Goal: Information Seeking & Learning: Learn about a topic

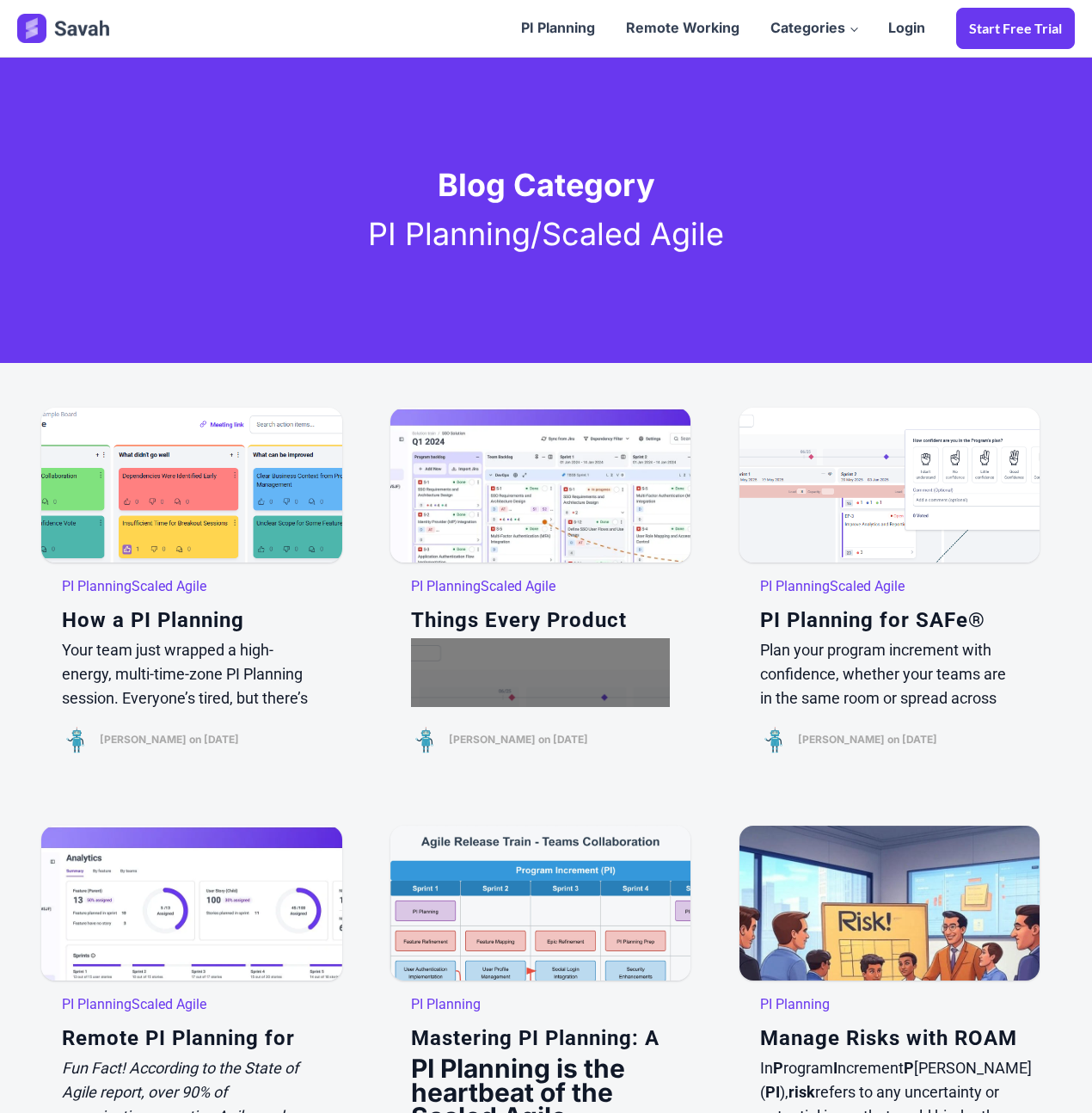
click at [85, 13] on div at bounding box center [65, 29] width 96 height 53
click at [85, 23] on img at bounding box center [65, 29] width 96 height 30
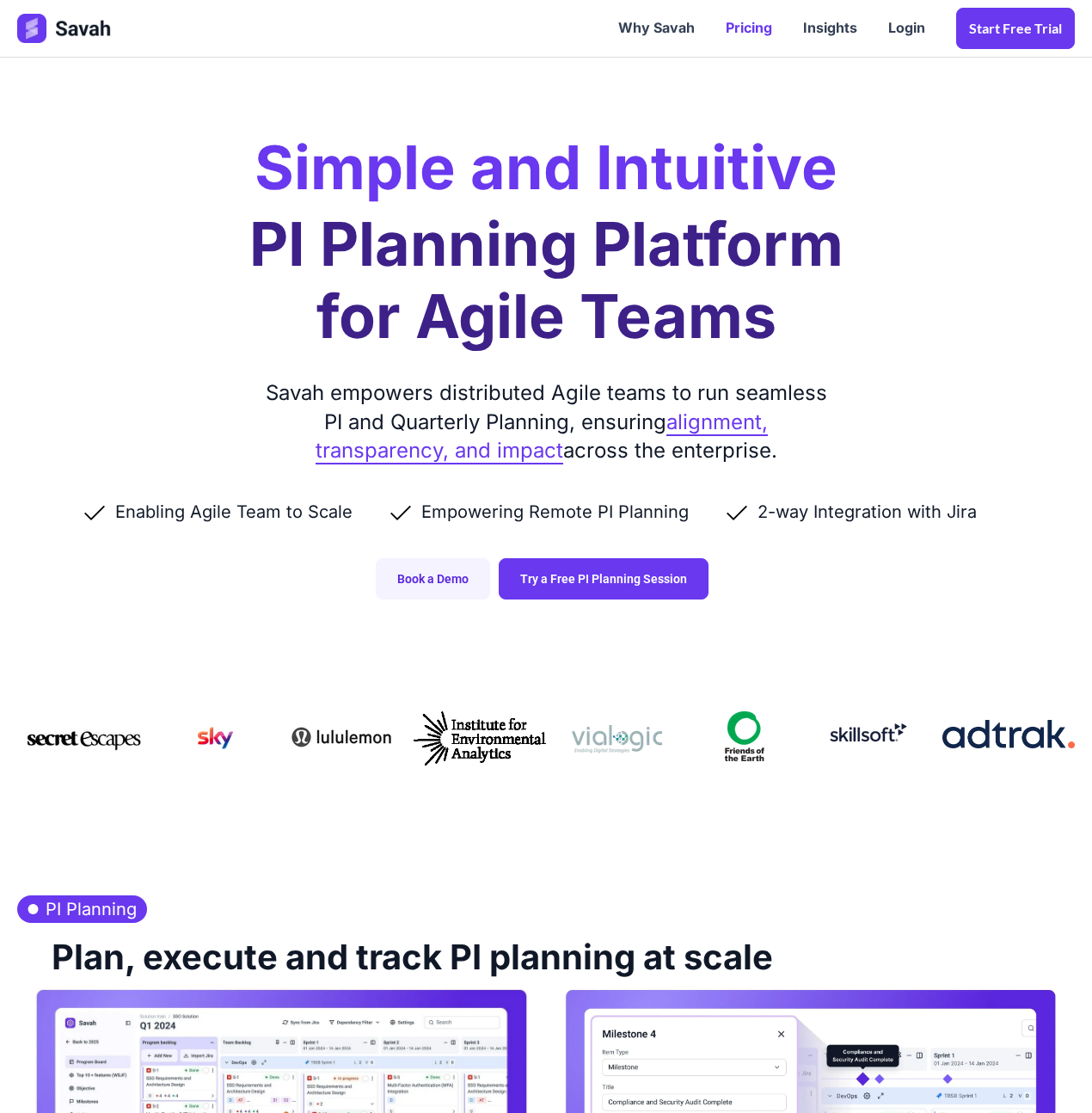
click at [731, 26] on link "Pricing" at bounding box center [749, 29] width 78 height 53
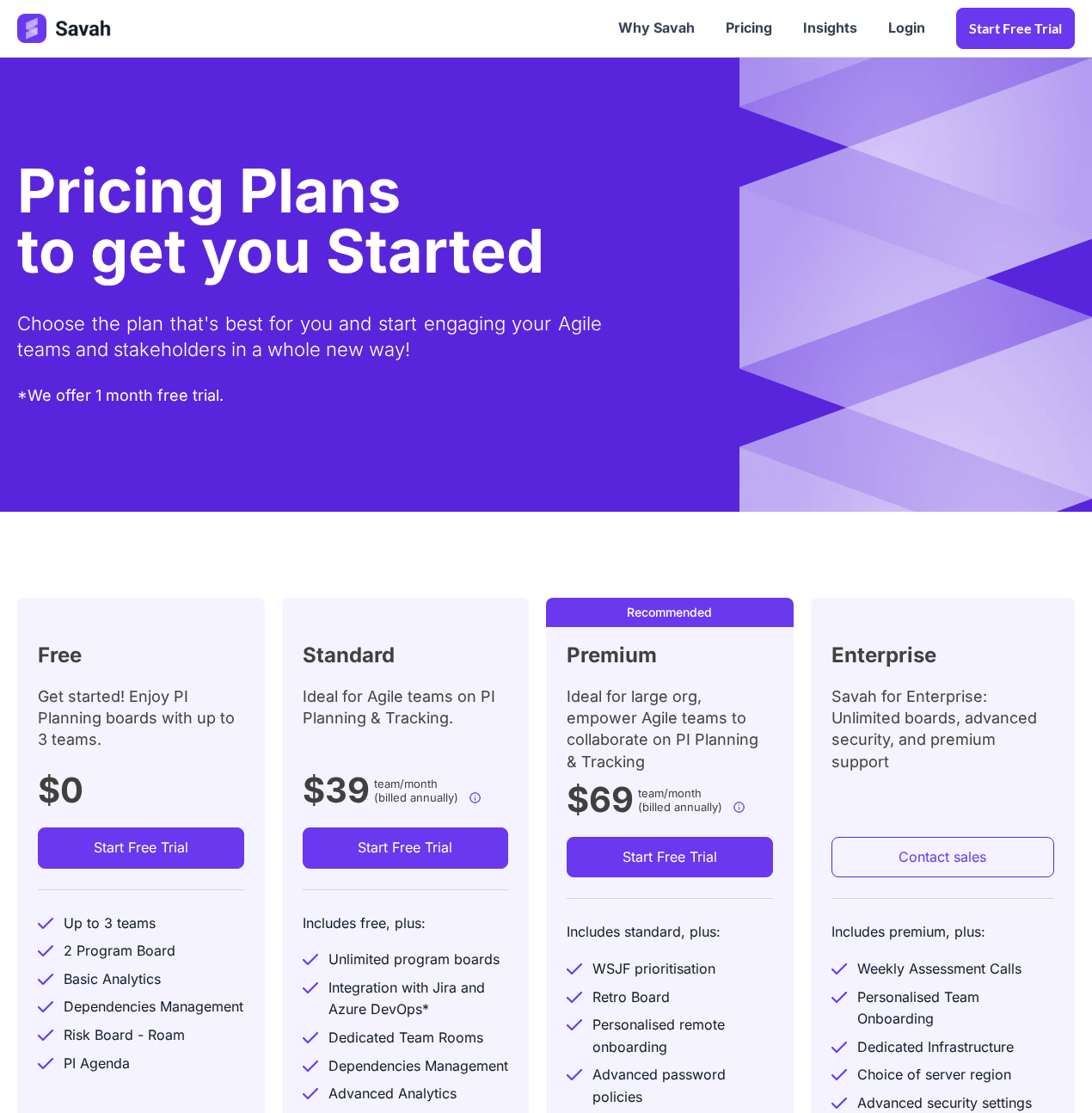
click at [282, 329] on div "Choose the plan that's best for you and start engaging your Agile teams and sta…" at bounding box center [309, 337] width 584 height 94
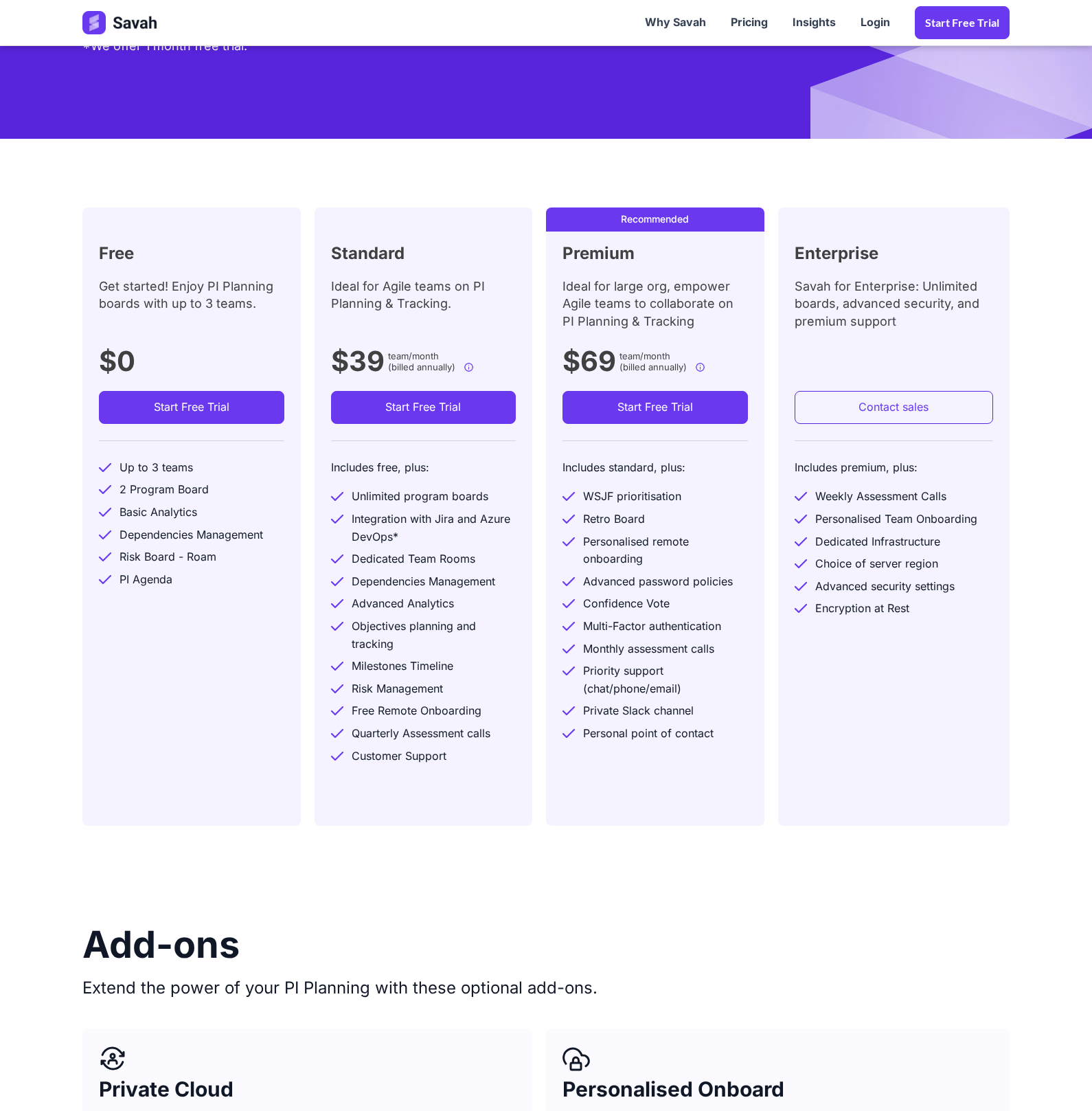
scroll to position [259, 0]
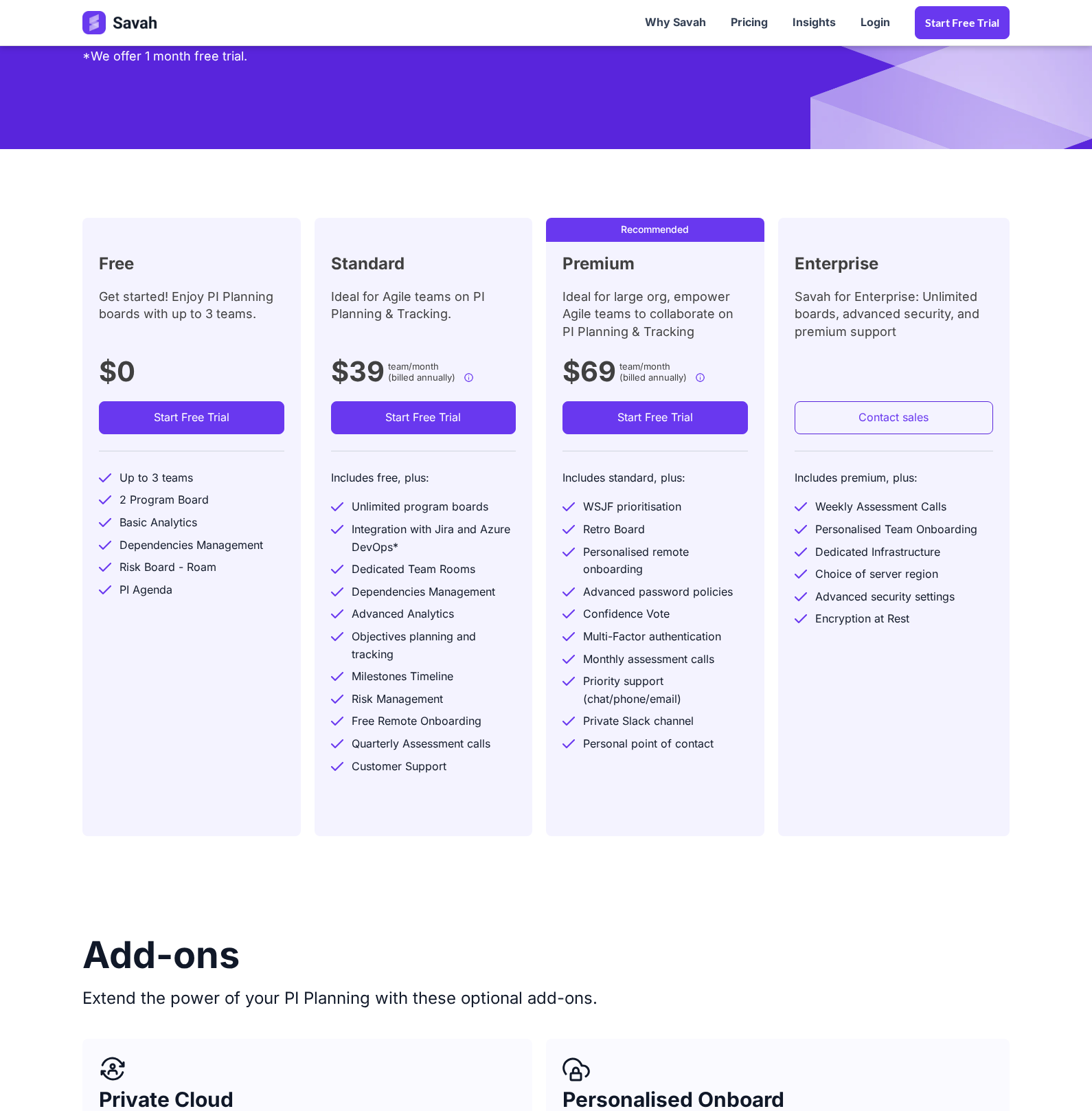
click at [623, 309] on div "Ideal for large org, empower Agile teams to collaborate on PI Planning & Tracki…" at bounding box center [656, 318] width 186 height 62
click at [322, 304] on div "Standard Ideal for Agile teams on PI Planning & Tracking. $39 team/month (bille…" at bounding box center [424, 527] width 219 height 618
click at [161, 299] on div "Get started! Enjoy PI Planning boards with up to 3 teams." at bounding box center [192, 318] width 186 height 62
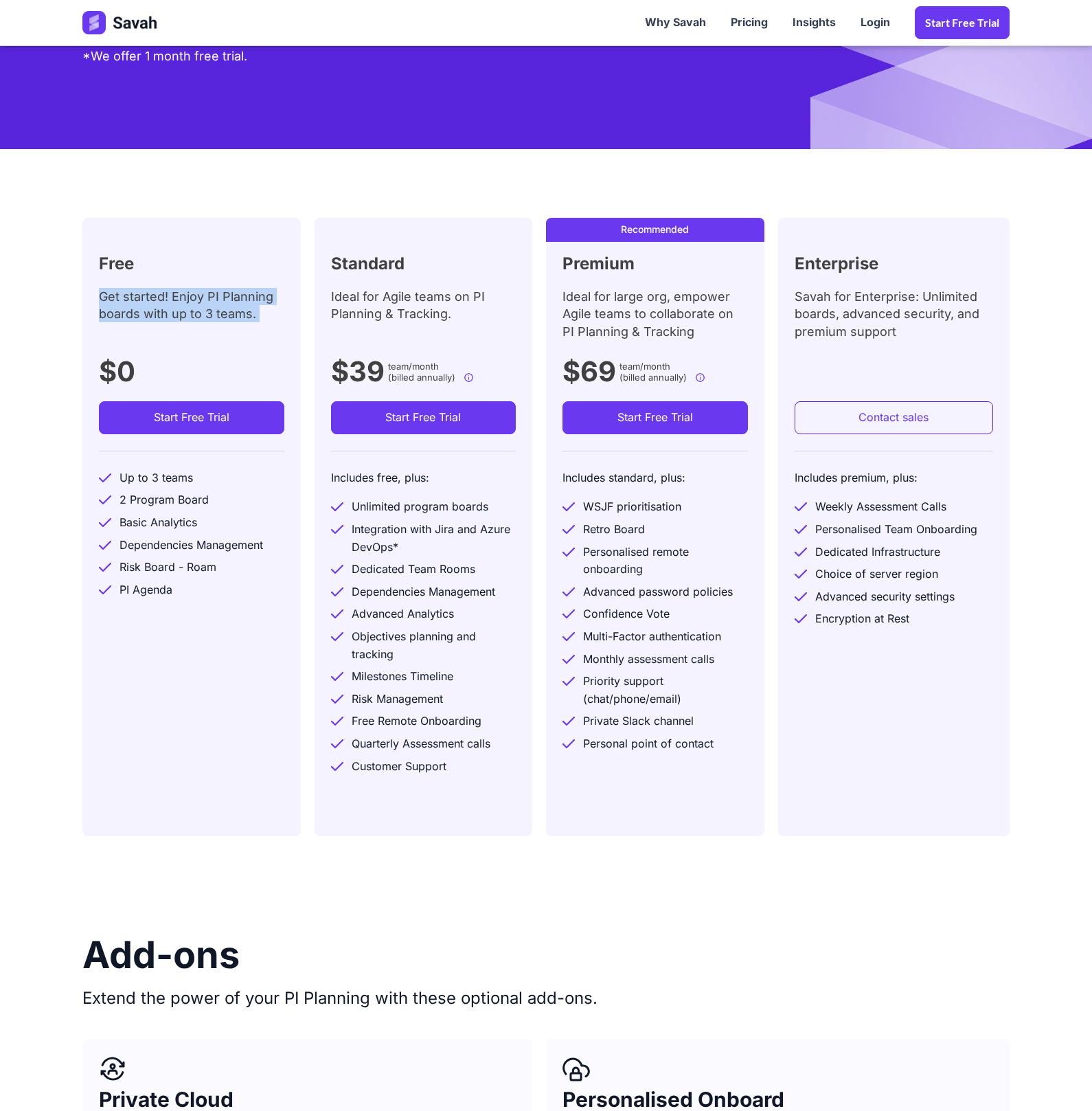
click at [161, 299] on div "Get started! Enjoy PI Planning boards with up to 3 teams." at bounding box center [192, 318] width 186 height 62
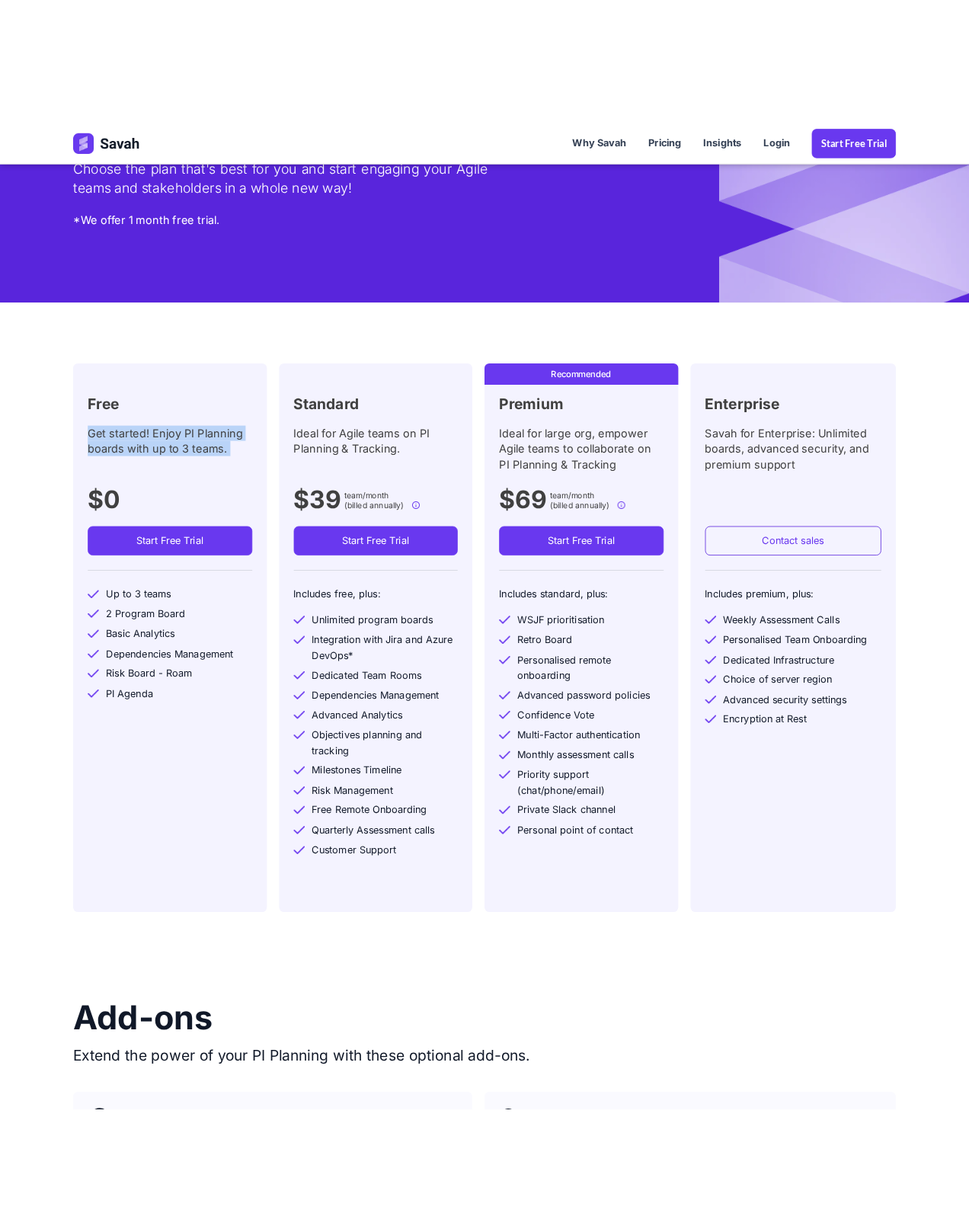
scroll to position [142, 0]
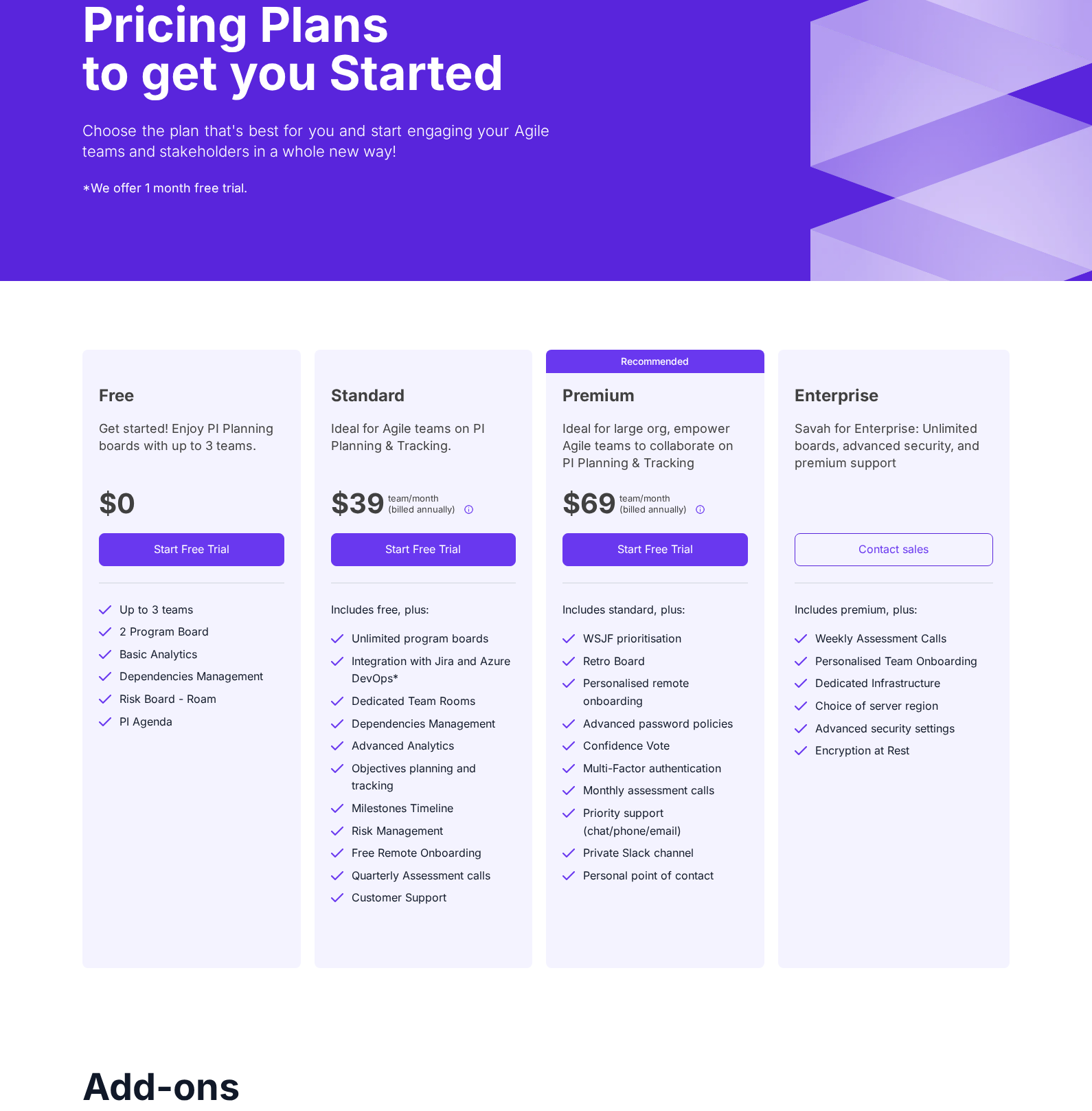
click at [373, 470] on div "Ideal for Agile teams on PI Planning & Tracking." at bounding box center [424, 451] width 186 height 62
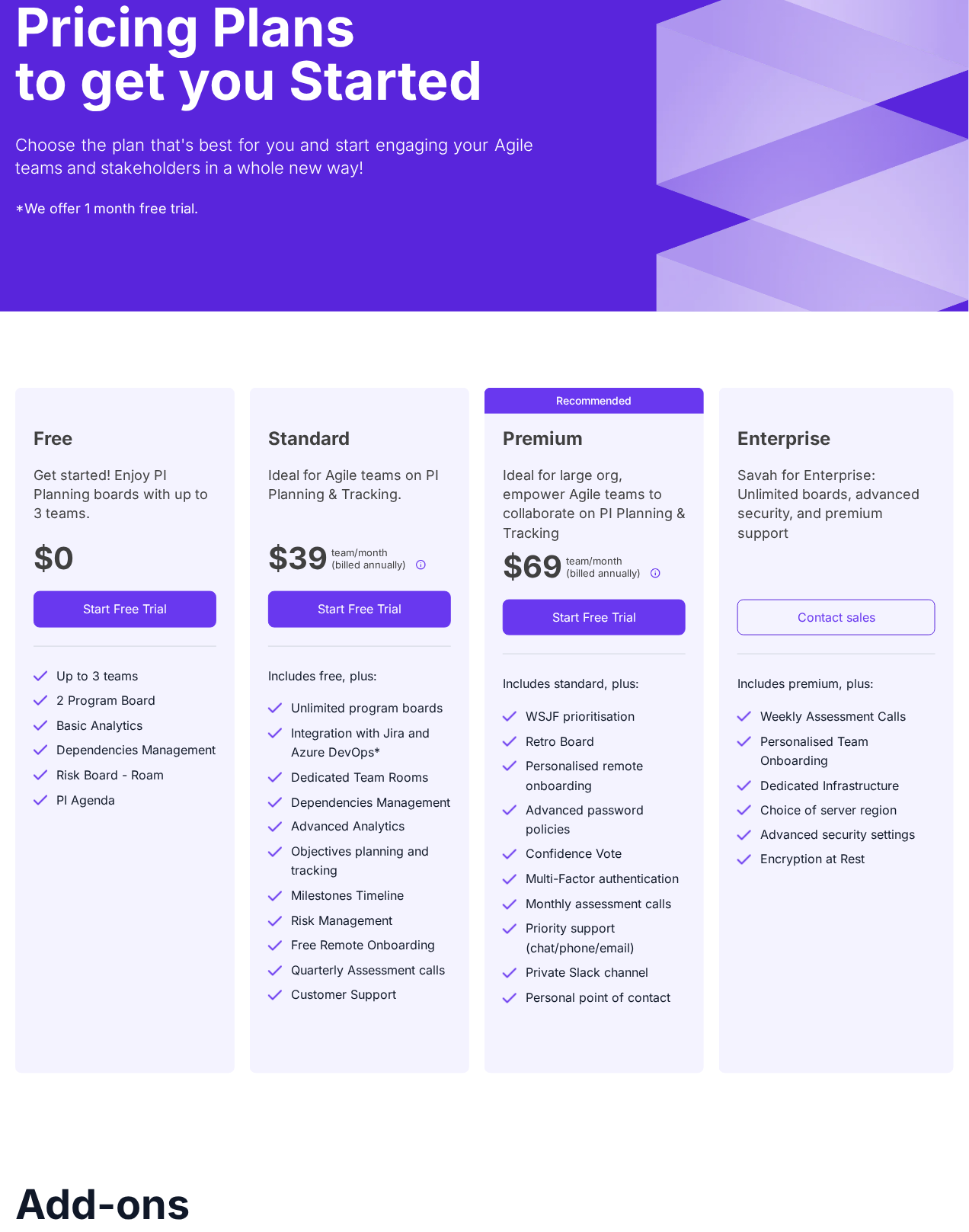
click at [320, 488] on div "Ideal for Agile teams on PI Planning & Tracking." at bounding box center [360, 500] width 183 height 69
click at [607, 490] on div "Ideal for large org, empower Agile teams to collaborate on PI Planning & Tracki…" at bounding box center [595, 504] width 183 height 77
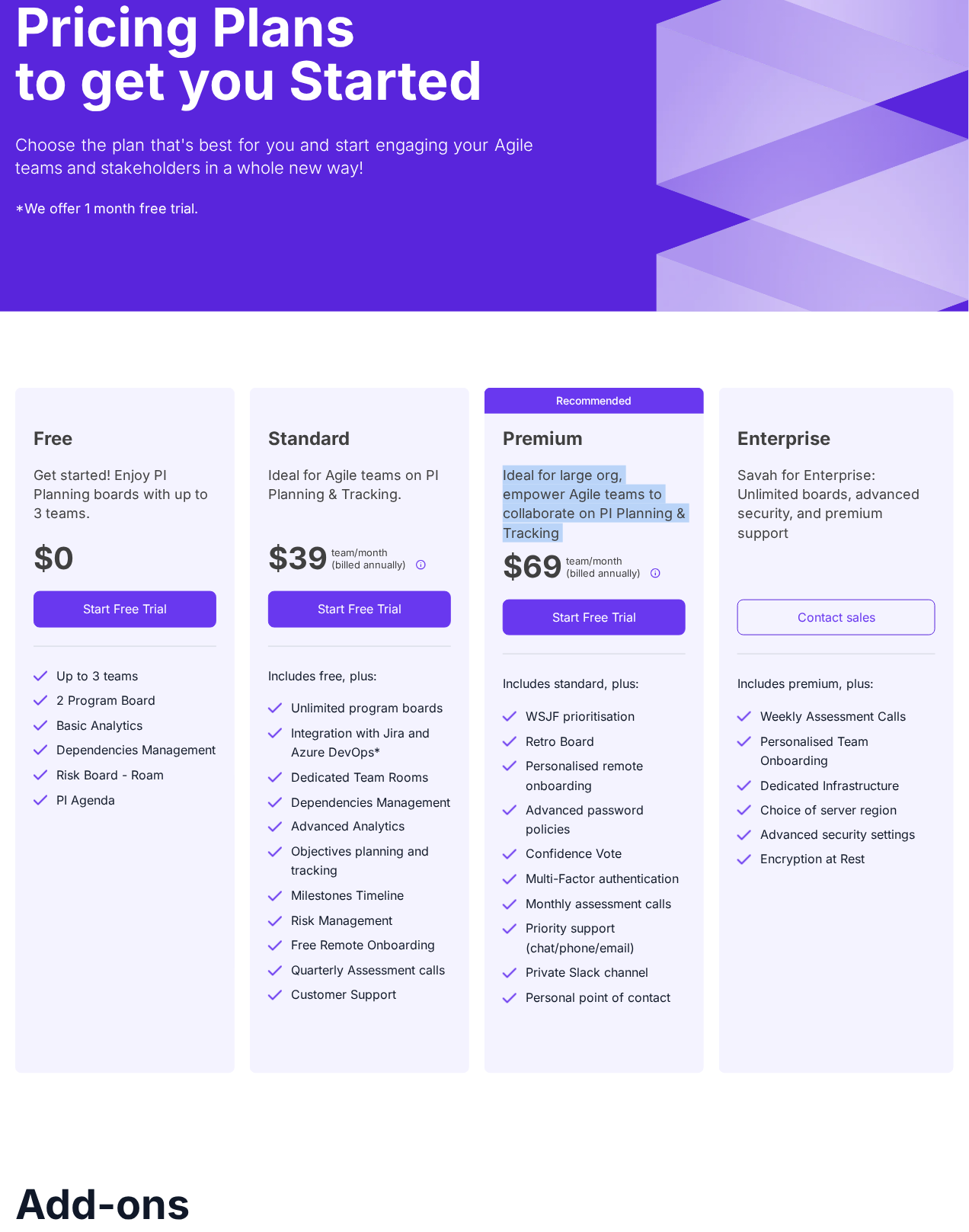
click at [607, 490] on div "Ideal for large org, empower Agile teams to collaborate on PI Planning & Tracki…" at bounding box center [595, 504] width 183 height 77
click at [323, 466] on div "Ideal for Agile teams on PI Planning & Tracking." at bounding box center [360, 500] width 183 height 69
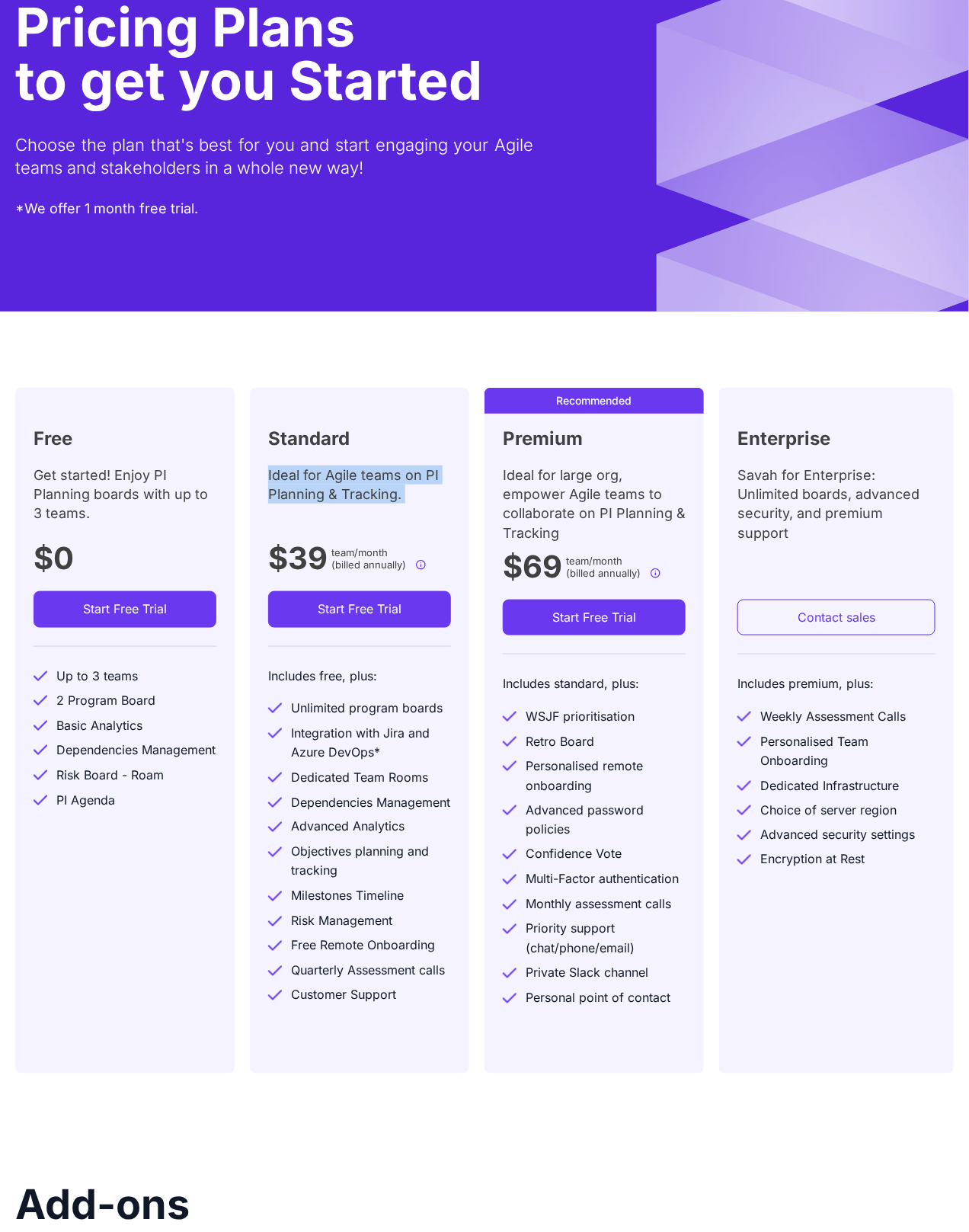
click at [323, 466] on div "Ideal for Agile teams on PI Planning & Tracking." at bounding box center [360, 500] width 183 height 69
copy div "Ideal for Agile teams on PI Planning & Tracking."
click at [383, 488] on div "Ideal for Agile teams on PI Planning & Tracking." at bounding box center [360, 500] width 183 height 69
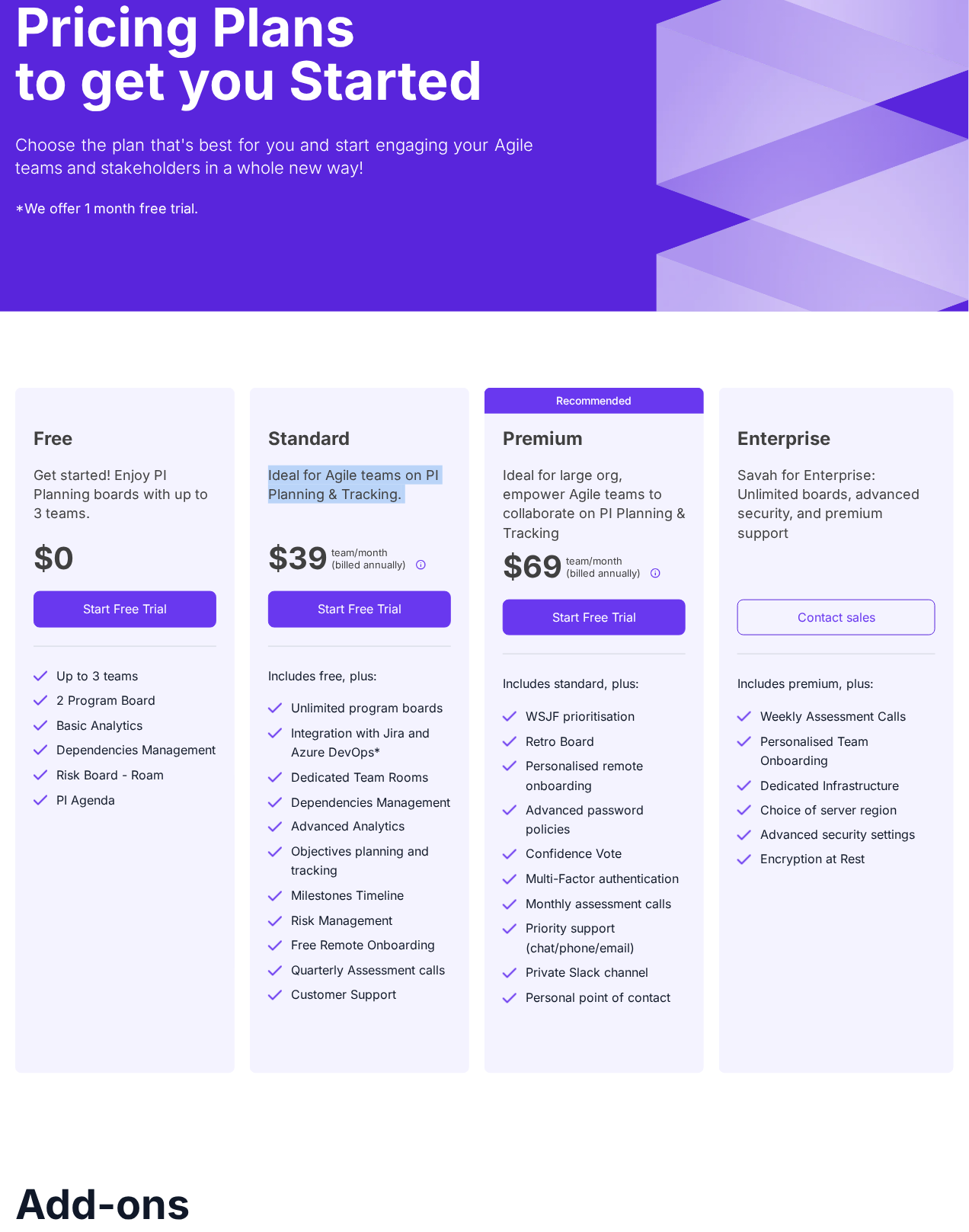
click at [383, 488] on div "Ideal for Agile teams on PI Planning & Tracking." at bounding box center [360, 500] width 183 height 69
click at [527, 504] on div "Ideal for large org, empower Agile teams to collaborate on PI Planning & Tracki…" at bounding box center [595, 504] width 183 height 77
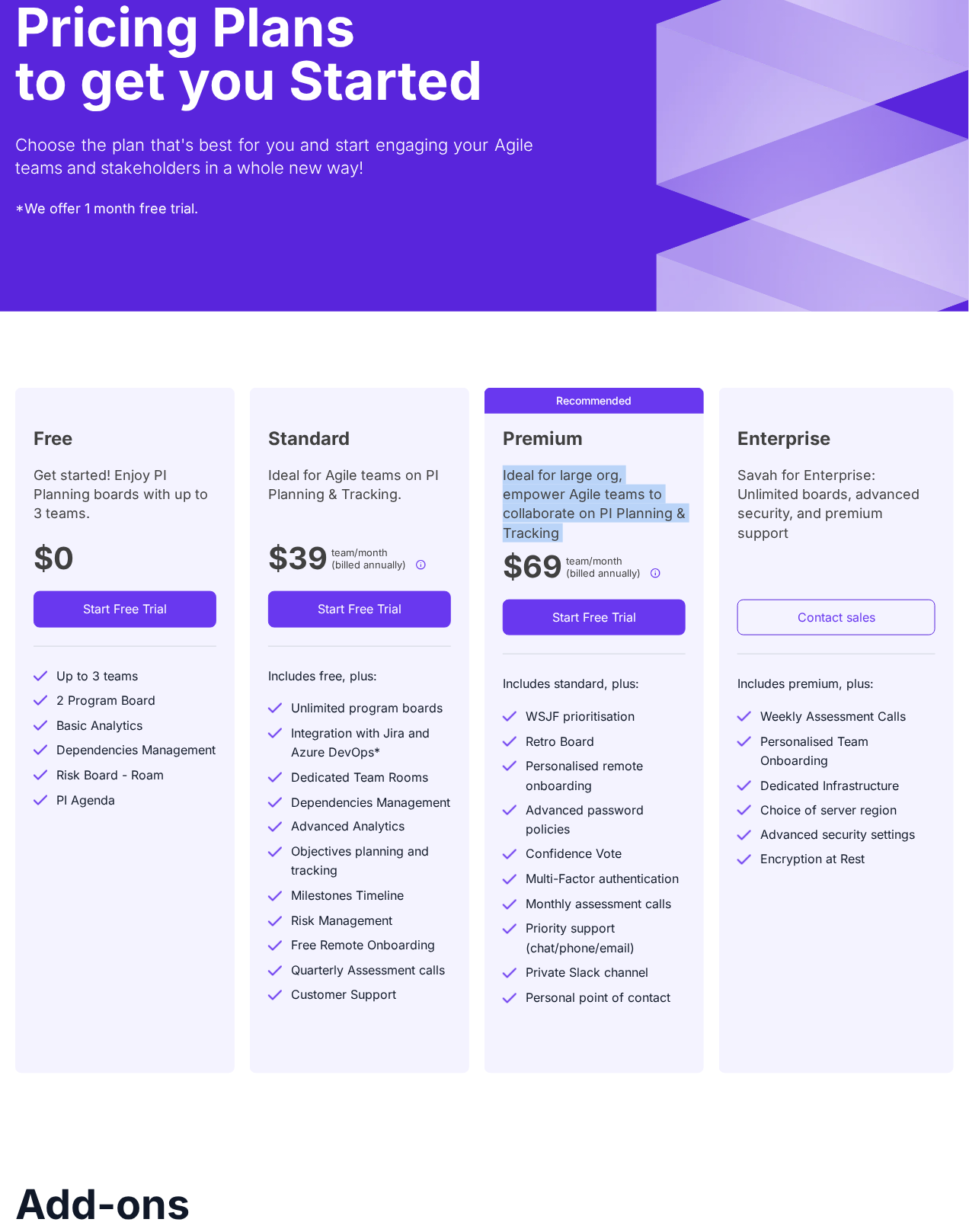
click at [527, 504] on div "Ideal for large org, empower Agile teams to collaborate on PI Planning & Tracki…" at bounding box center [595, 504] width 183 height 77
click at [768, 507] on div "Savah for Enterprise: Unlimited boards, advanced security, and premium support" at bounding box center [836, 504] width 198 height 77
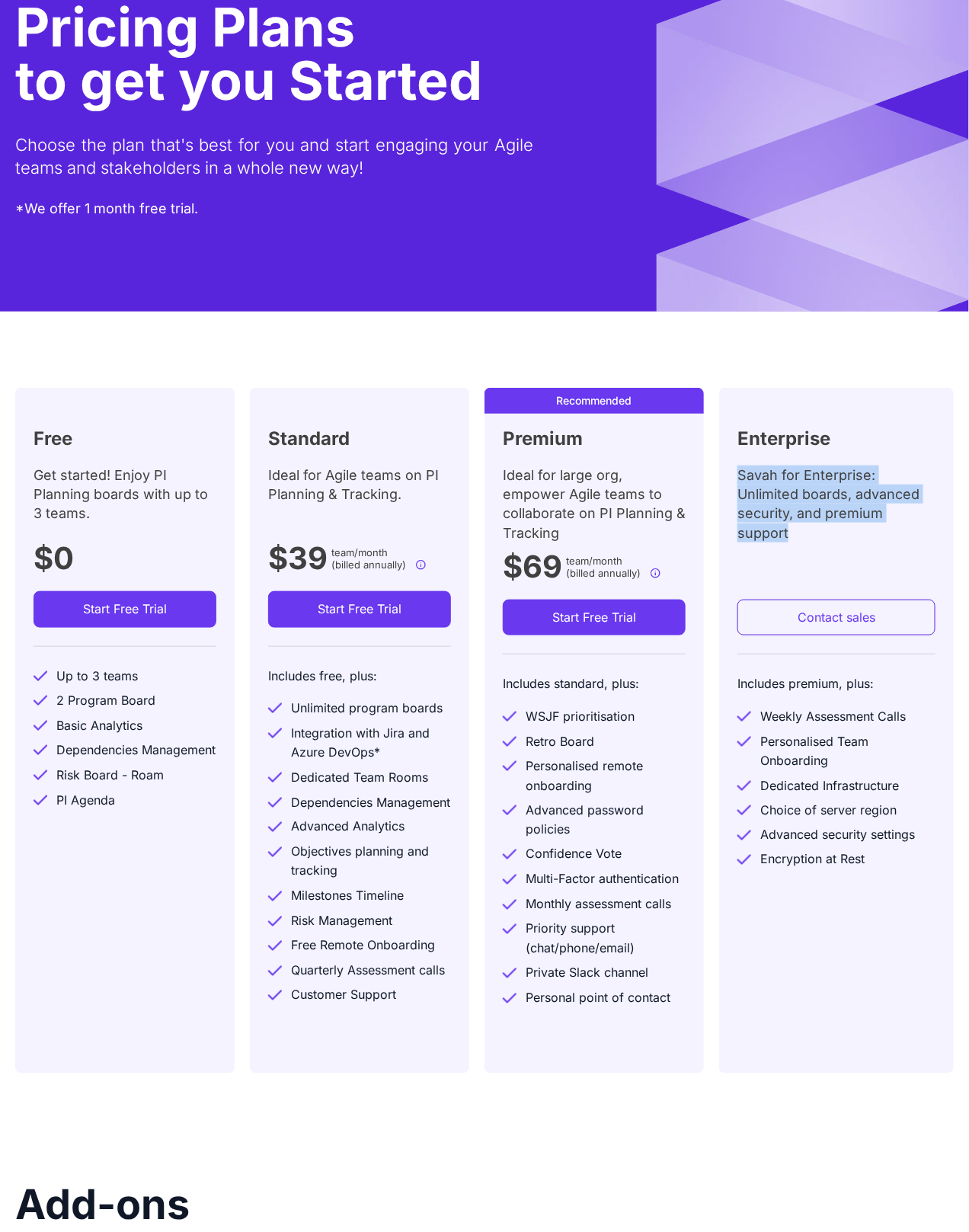
click at [768, 507] on div "Savah for Enterprise: Unlimited boards, advanced security, and premium support" at bounding box center [836, 504] width 198 height 77
copy div "Savah for Enterprise: Unlimited boards, advanced security, and premium support"
click at [352, 543] on div "$39 team/month (billed annually) $59.00 USD team (when paying month to month)" at bounding box center [350, 562] width 163 height 58
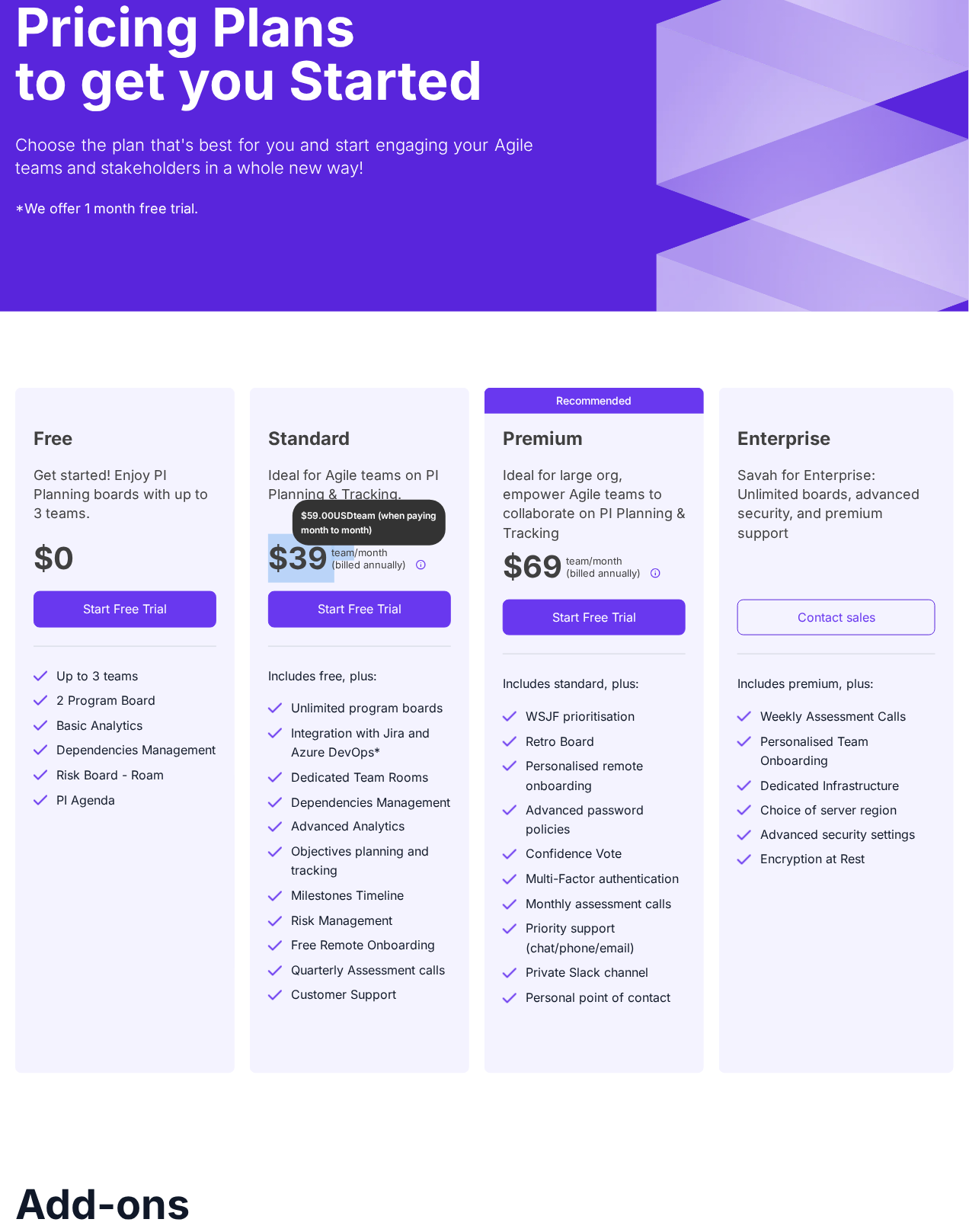
click at [423, 563] on img at bounding box center [420, 564] width 11 height 11
click at [422, 563] on img at bounding box center [420, 564] width 11 height 11
click at [239, 575] on div "Free Get started! Enjoy PI Planning boards with up to 3 teams. $0 Start Free Tr…" at bounding box center [132, 734] width 235 height 693
click at [142, 467] on div "Get started! Enjoy PI Planning boards with up to 3 teams." at bounding box center [125, 500] width 183 height 69
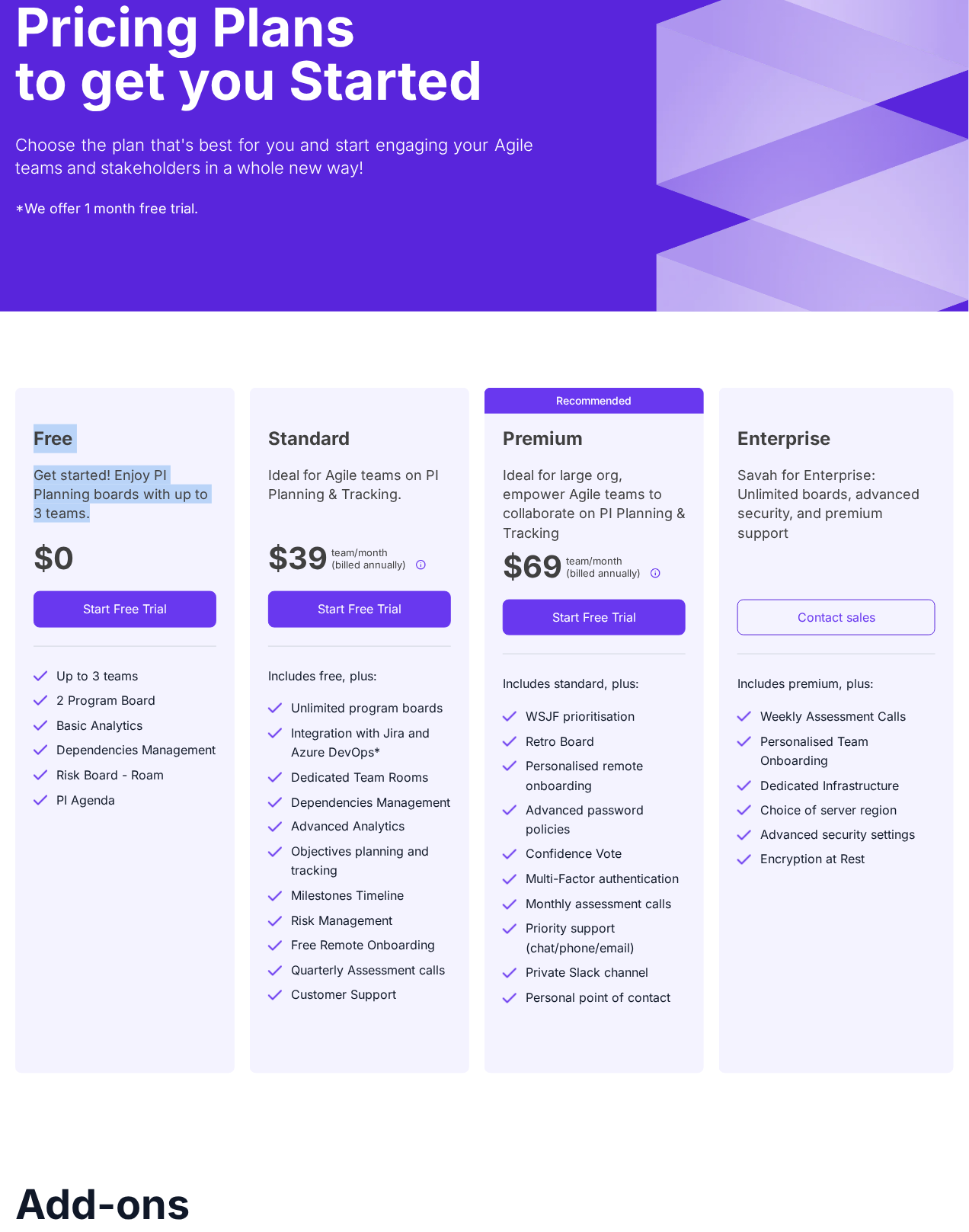
drag, startPoint x: 36, startPoint y: 442, endPoint x: 90, endPoint y: 520, distance: 94.9
click at [99, 520] on div "Free Get started! Enjoy PI Planning boards with up to 3 teams. $0 Start Free Tr…" at bounding box center [125, 731] width 220 height 685
click at [90, 520] on div "Get started! Enjoy PI Planning boards with up to 3 teams." at bounding box center [125, 500] width 183 height 69
drag, startPoint x: 56, startPoint y: 677, endPoint x: 124, endPoint y: 672, distance: 68.2
click at [124, 672] on div "Up to 3 teams" at bounding box center [97, 676] width 81 height 20
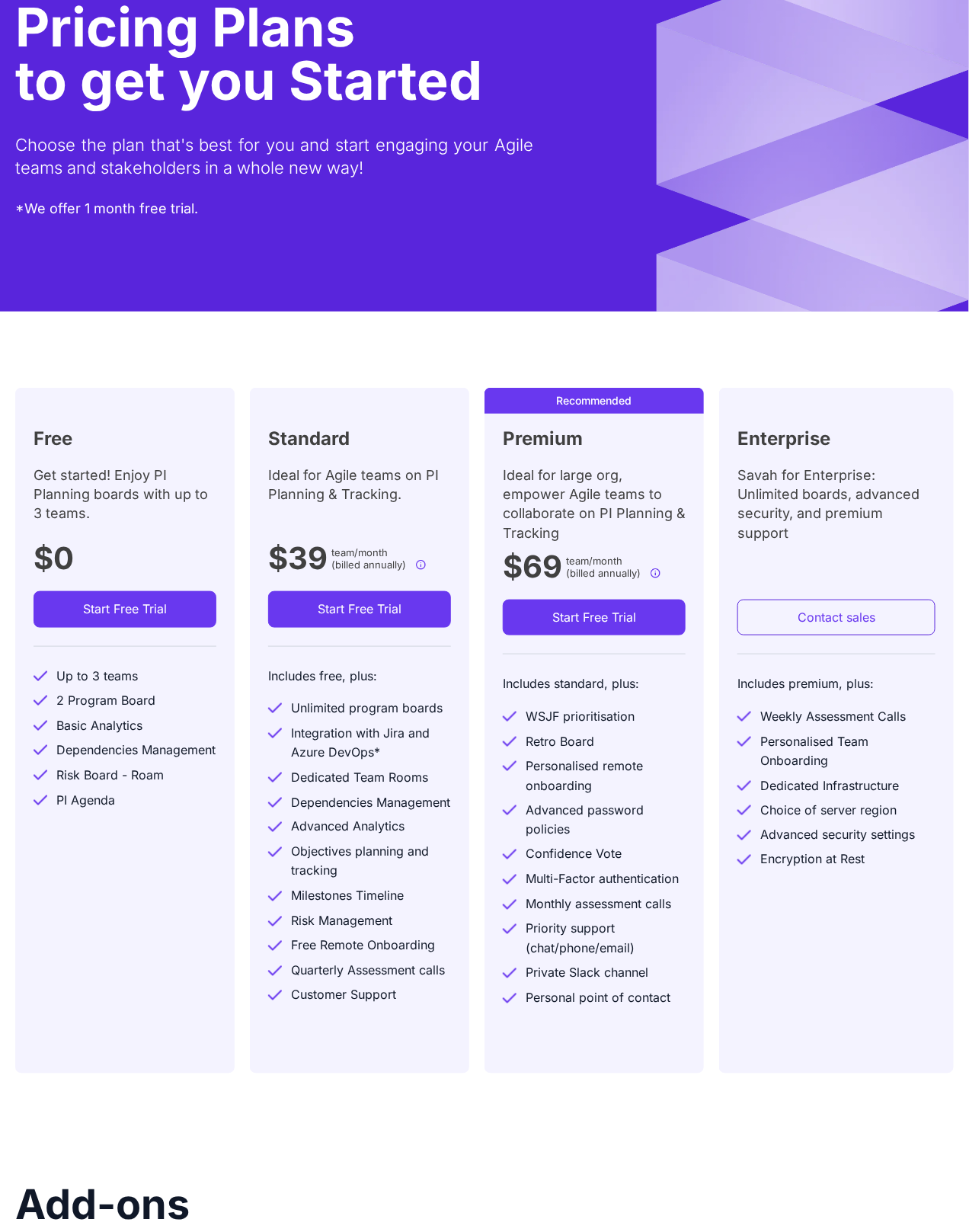
click at [126, 676] on div "Up to 3 teams" at bounding box center [97, 676] width 81 height 20
copy div "Up to 3 teams"
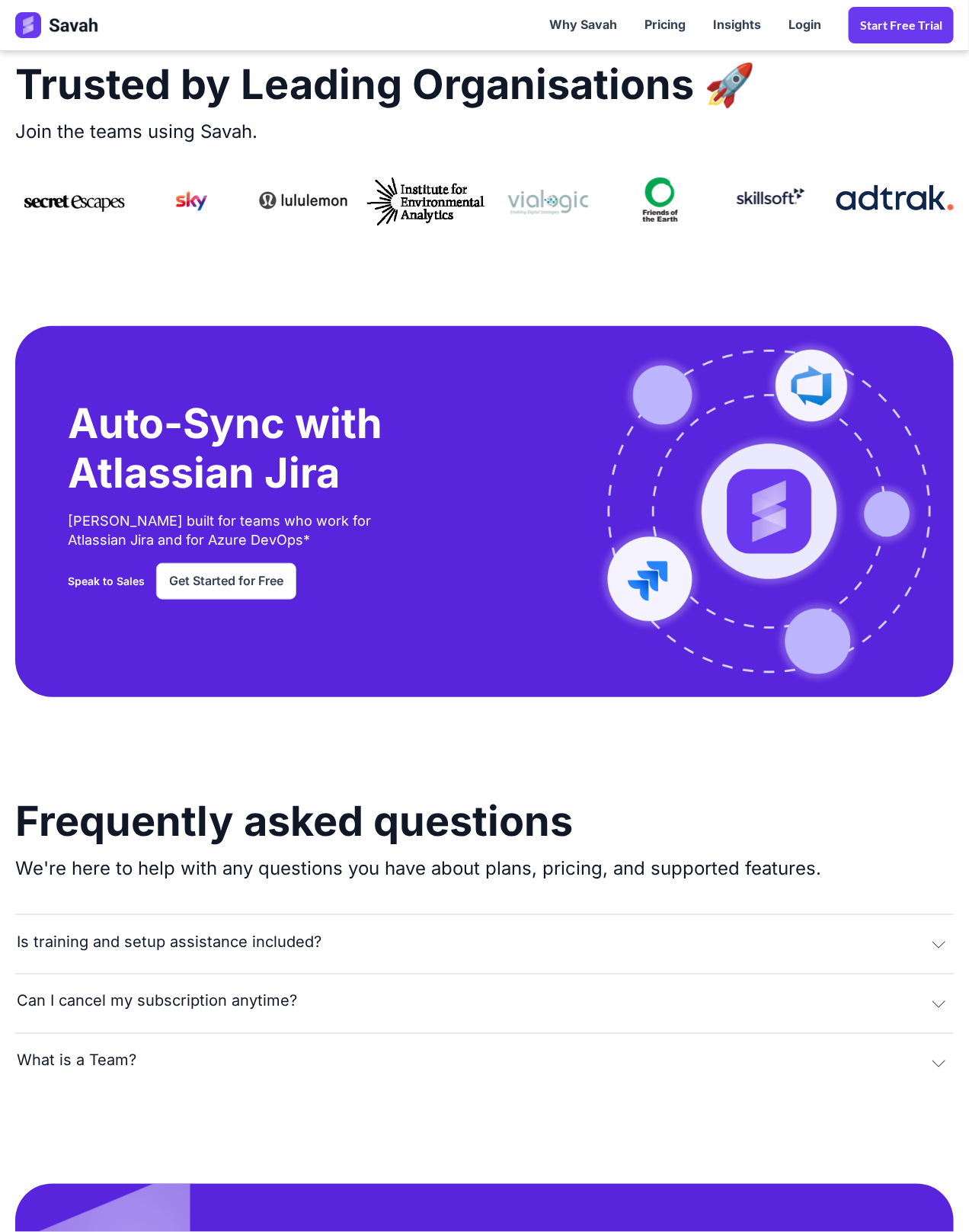
scroll to position [2590, 0]
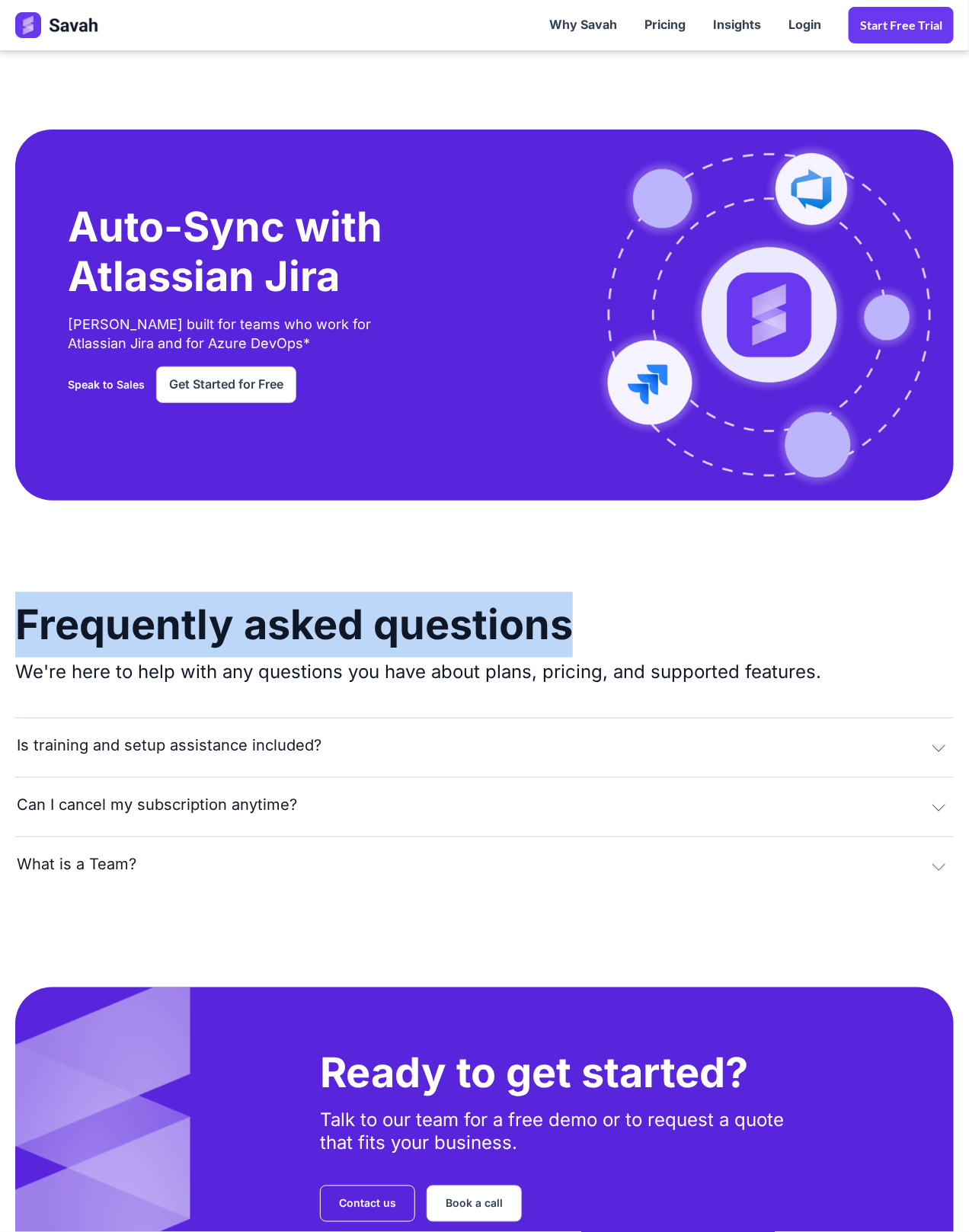
drag, startPoint x: 22, startPoint y: 582, endPoint x: 583, endPoint y: 564, distance: 561.3
click at [583, 592] on div "Frequently asked questions We're here to help with any questions you have about…" at bounding box center [484, 744] width 969 height 304
copy h1 "Frequently asked questions"
click at [188, 718] on button "Is training and setup assistance included?" at bounding box center [484, 745] width 938 height 56
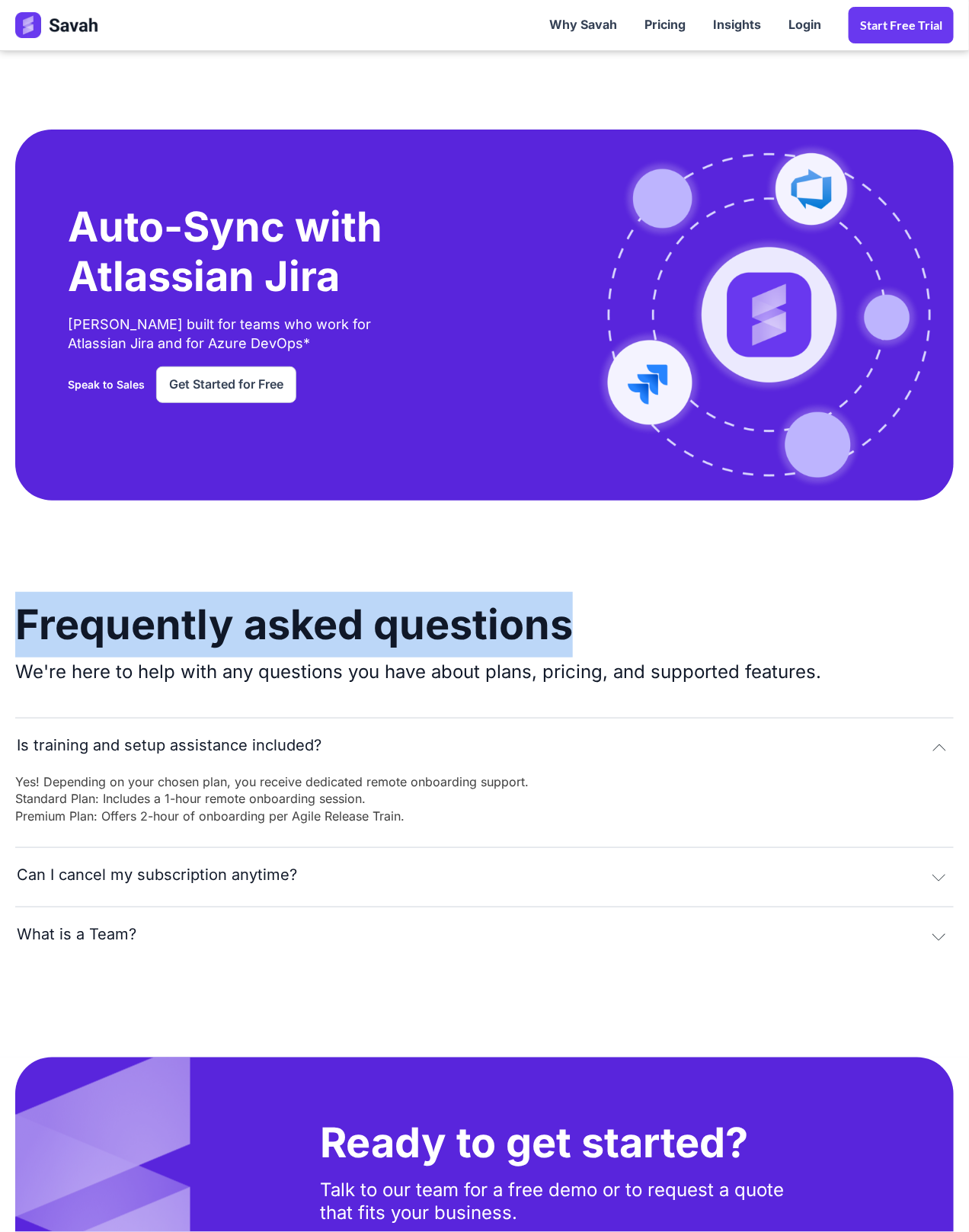
drag, startPoint x: 331, startPoint y: 699, endPoint x: 71, endPoint y: 700, distance: 260.0
click at [95, 718] on button "Is training and setup assistance included?" at bounding box center [484, 745] width 938 height 56
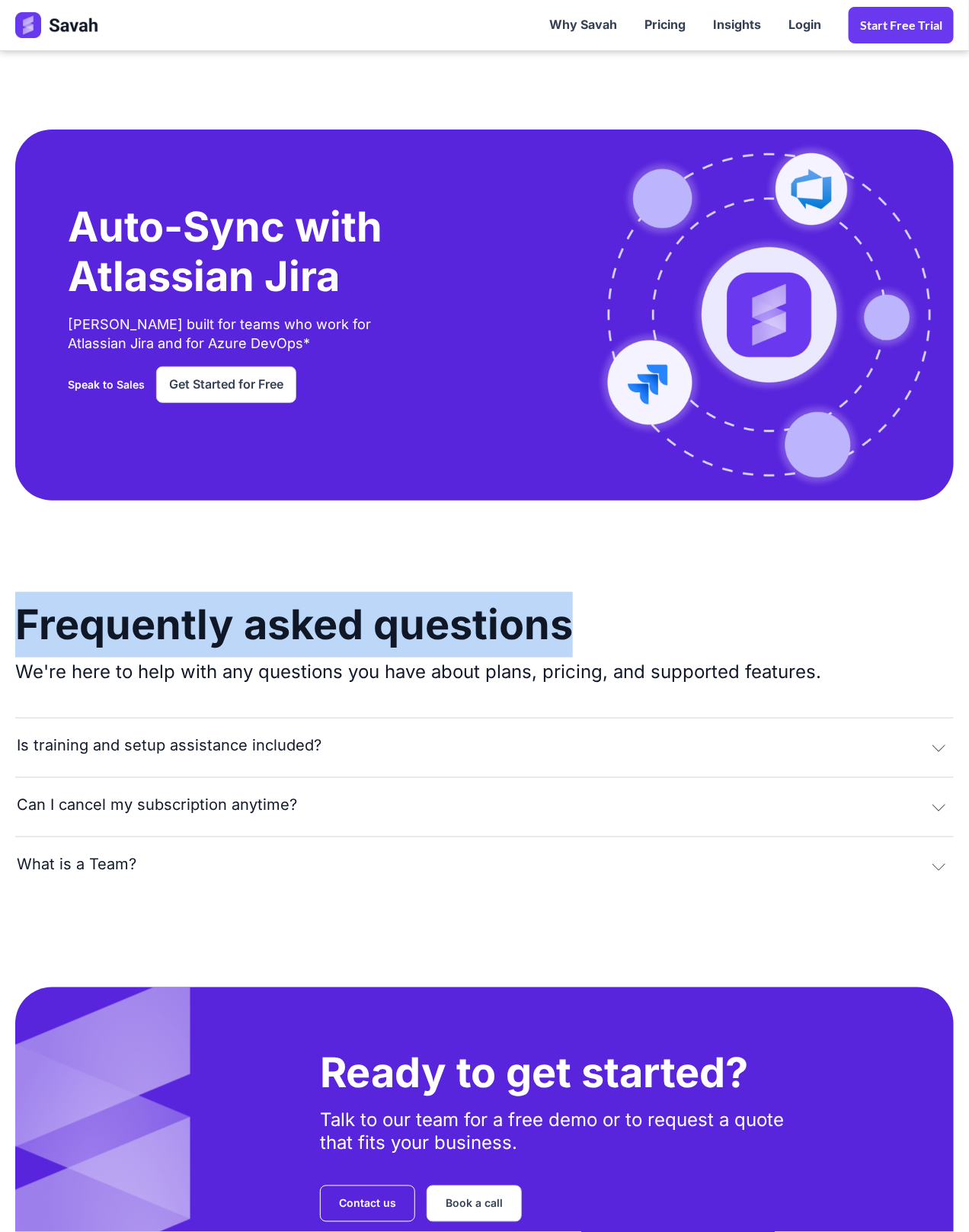
click at [45, 737] on div "Is training and setup assistance included?" at bounding box center [168, 745] width 304 height 17
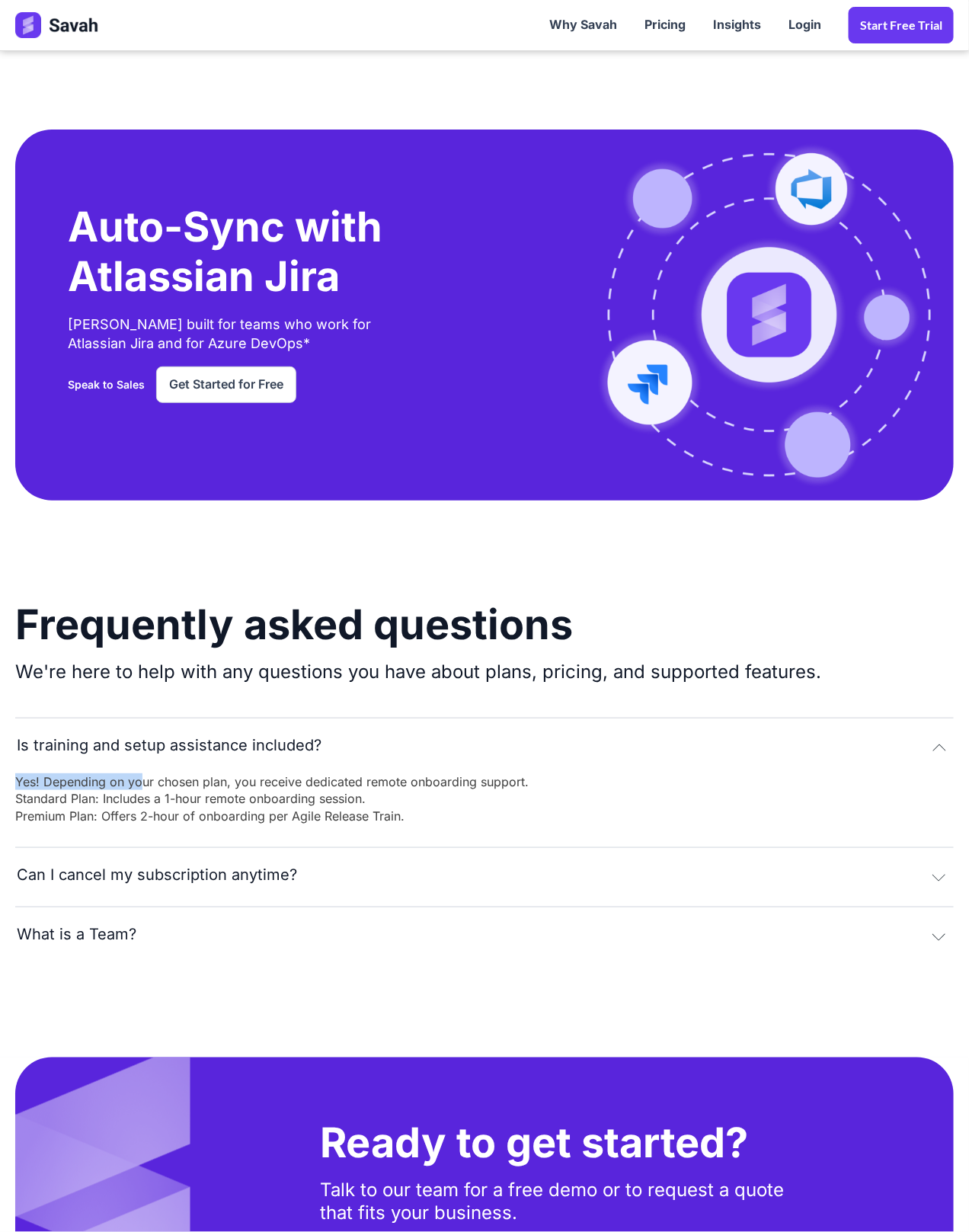
drag, startPoint x: 18, startPoint y: 731, endPoint x: 142, endPoint y: 729, distance: 124.0
click at [142, 773] on div "Yes! Depending on your chosen plan, you receive dedicated remote onboarding sup…" at bounding box center [271, 808] width 514 height 70
drag, startPoint x: 15, startPoint y: 692, endPoint x: 237, endPoint y: 697, distance: 222.1
click at [235, 718] on button "Is training and setup assistance included?" at bounding box center [484, 745] width 938 height 56
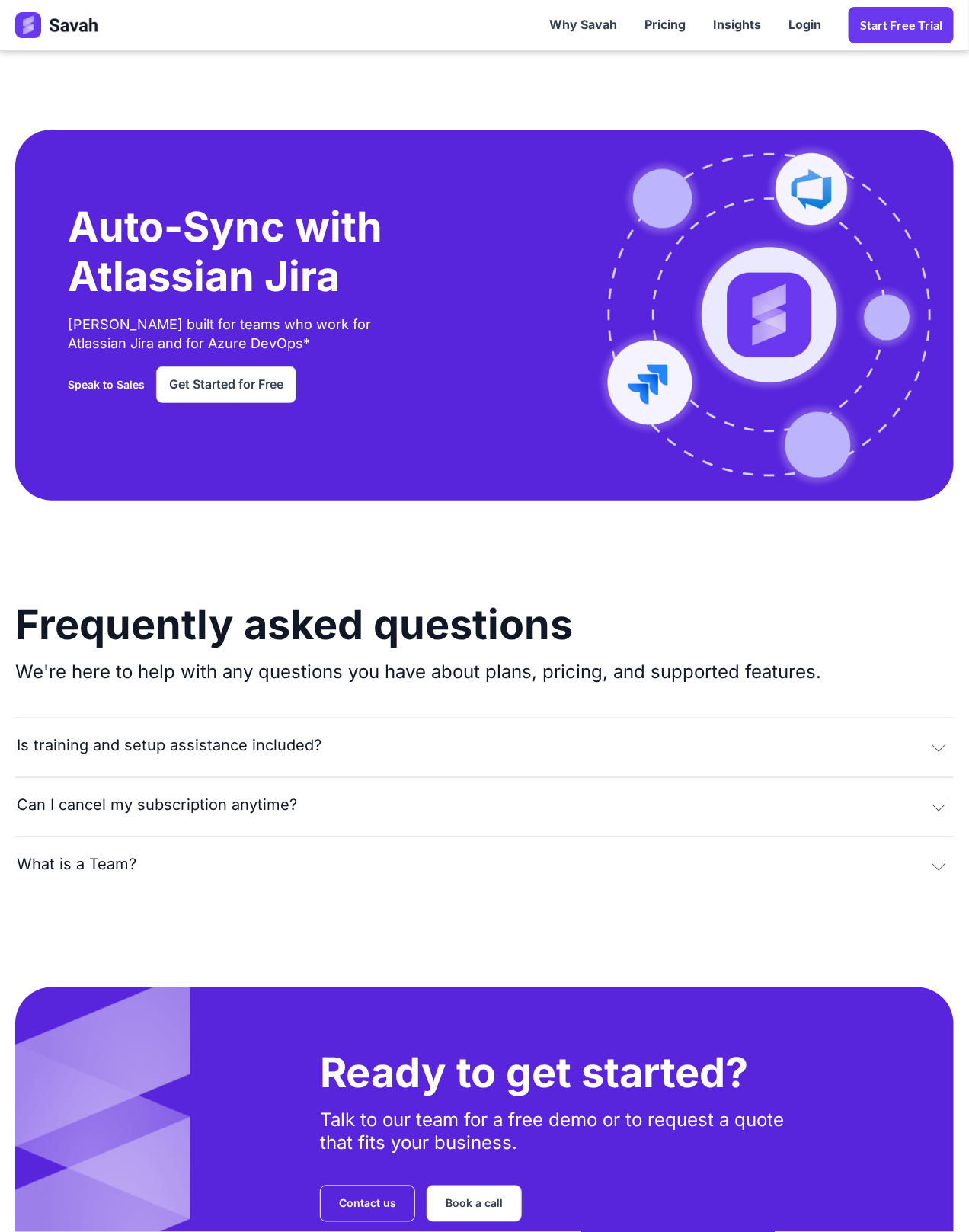
click at [318, 718] on button "Is training and setup assistance included?" at bounding box center [484, 745] width 938 height 56
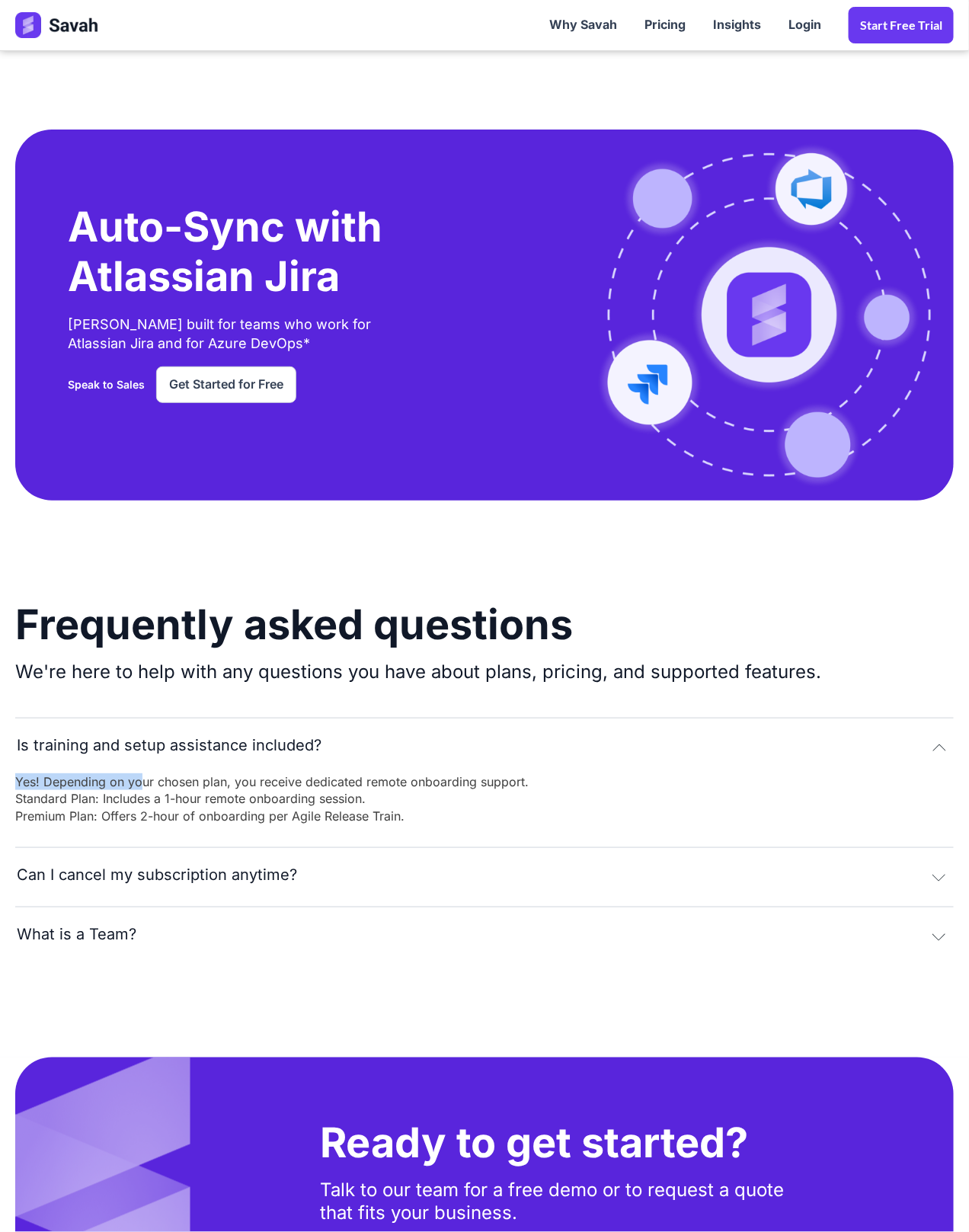
drag, startPoint x: 319, startPoint y: 697, endPoint x: 53, endPoint y: 755, distance: 272.2
click at [50, 754] on div "Is training and setup assistance included? Yes! Depending on your chosen plan, …" at bounding box center [484, 841] width 938 height 248
click at [77, 737] on div "Is training and setup assistance included?" at bounding box center [168, 745] width 304 height 17
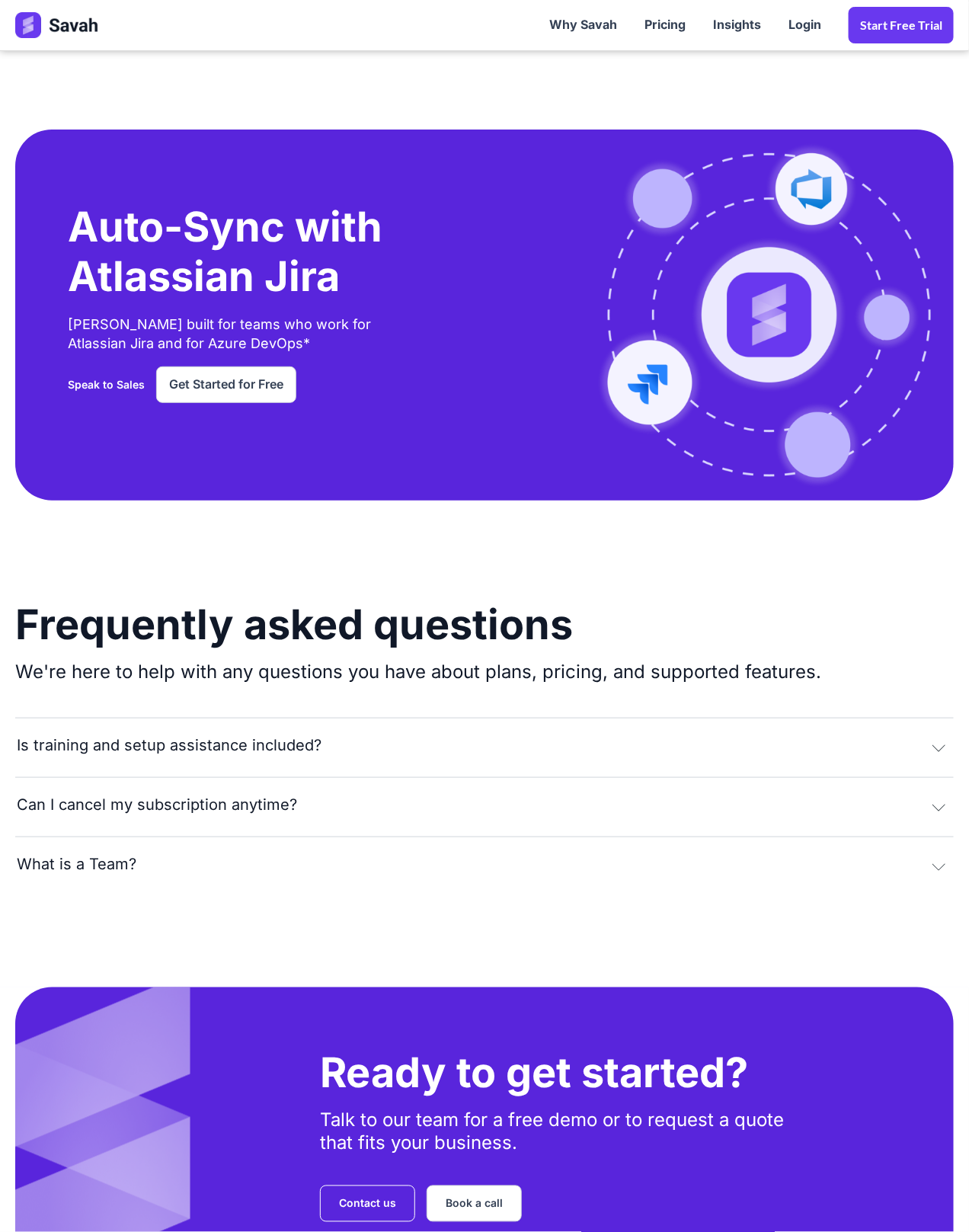
click at [77, 737] on div "Is training and setup assistance included?" at bounding box center [168, 745] width 304 height 17
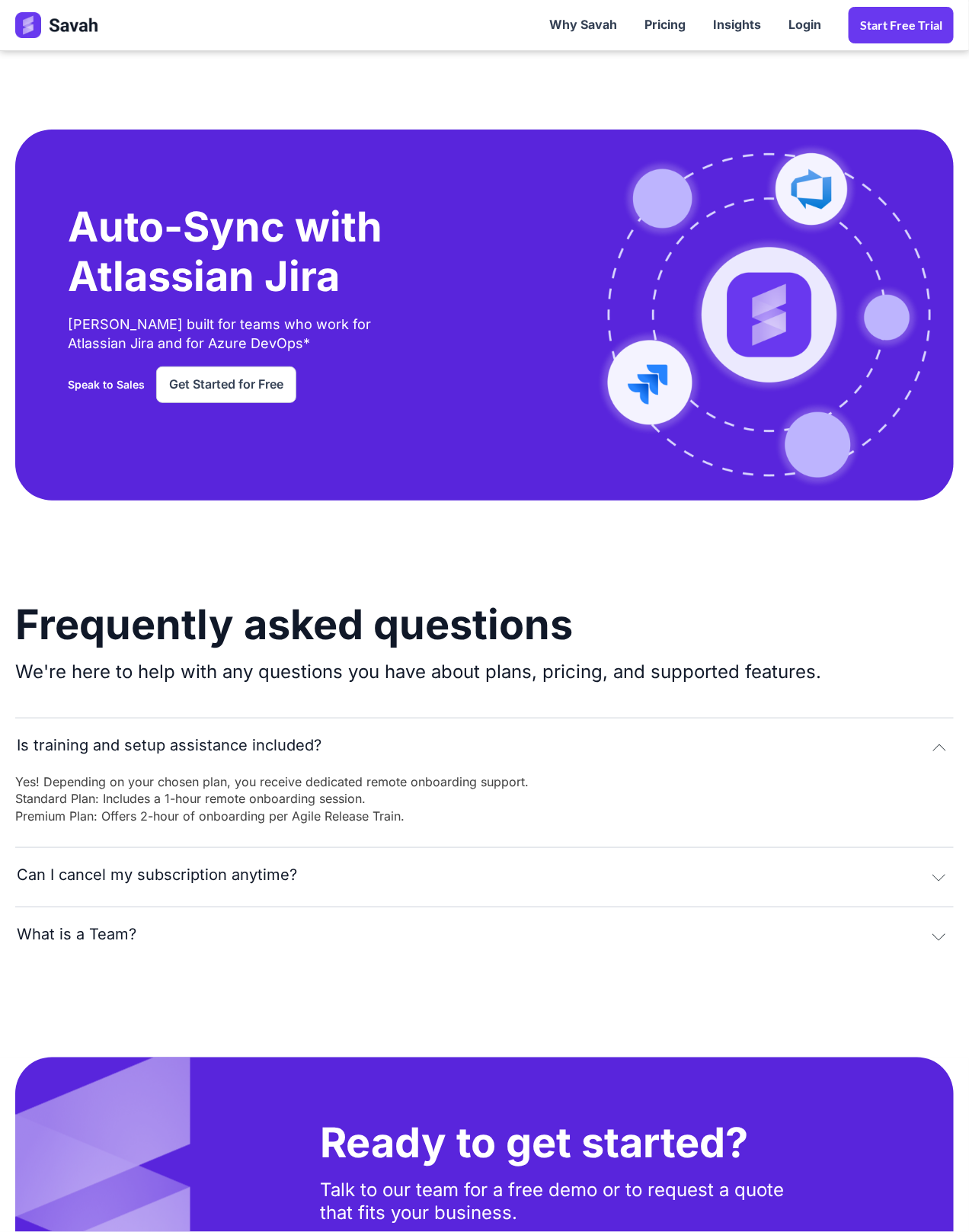
click at [381, 773] on div "Yes! Depending on your chosen plan, you receive dedicated remote onboarding sup…" at bounding box center [271, 808] width 514 height 70
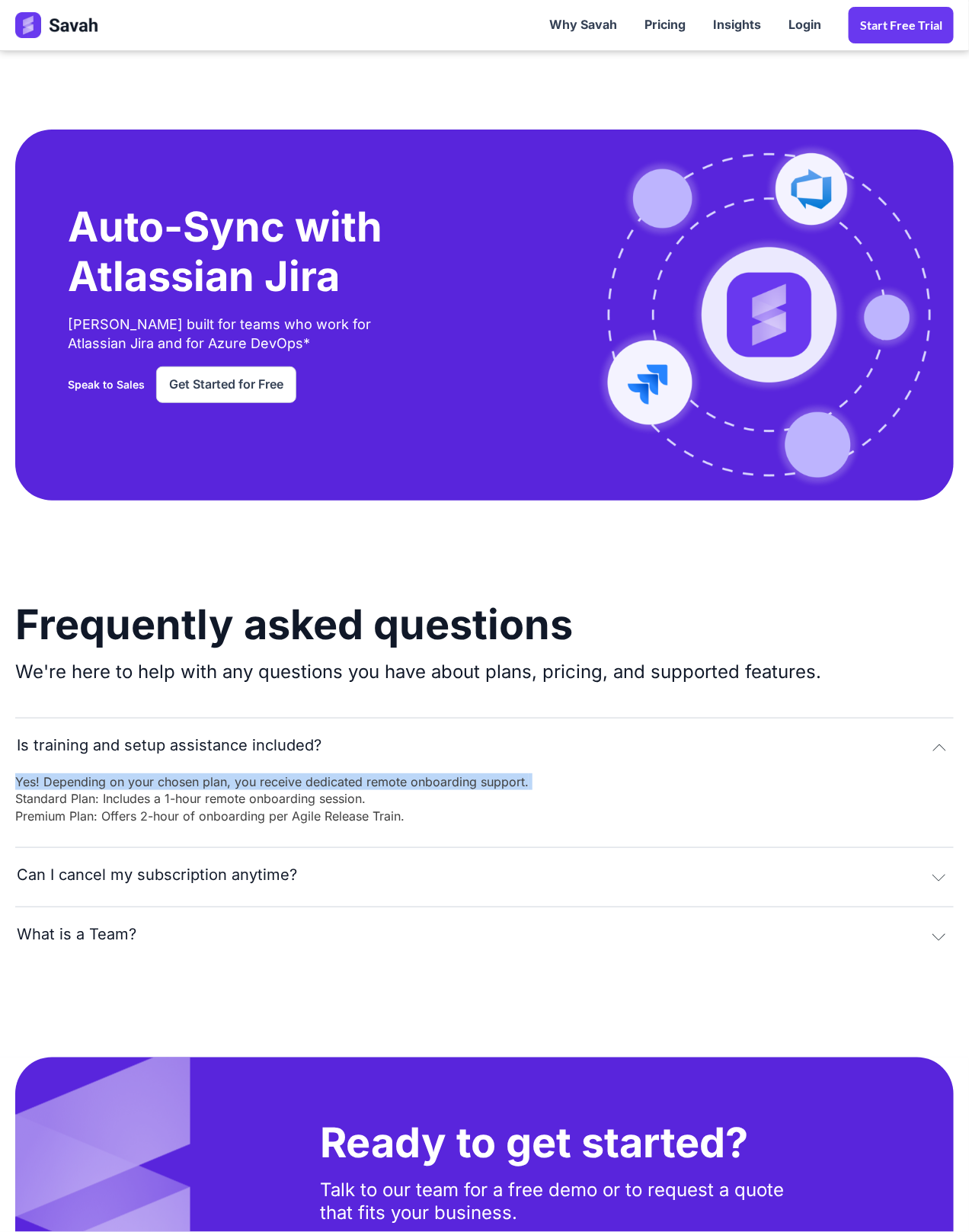
drag, startPoint x: 28, startPoint y: 703, endPoint x: 273, endPoint y: 707, distance: 245.0
click at [273, 718] on button "Is training and setup assistance included?" at bounding box center [484, 745] width 938 height 56
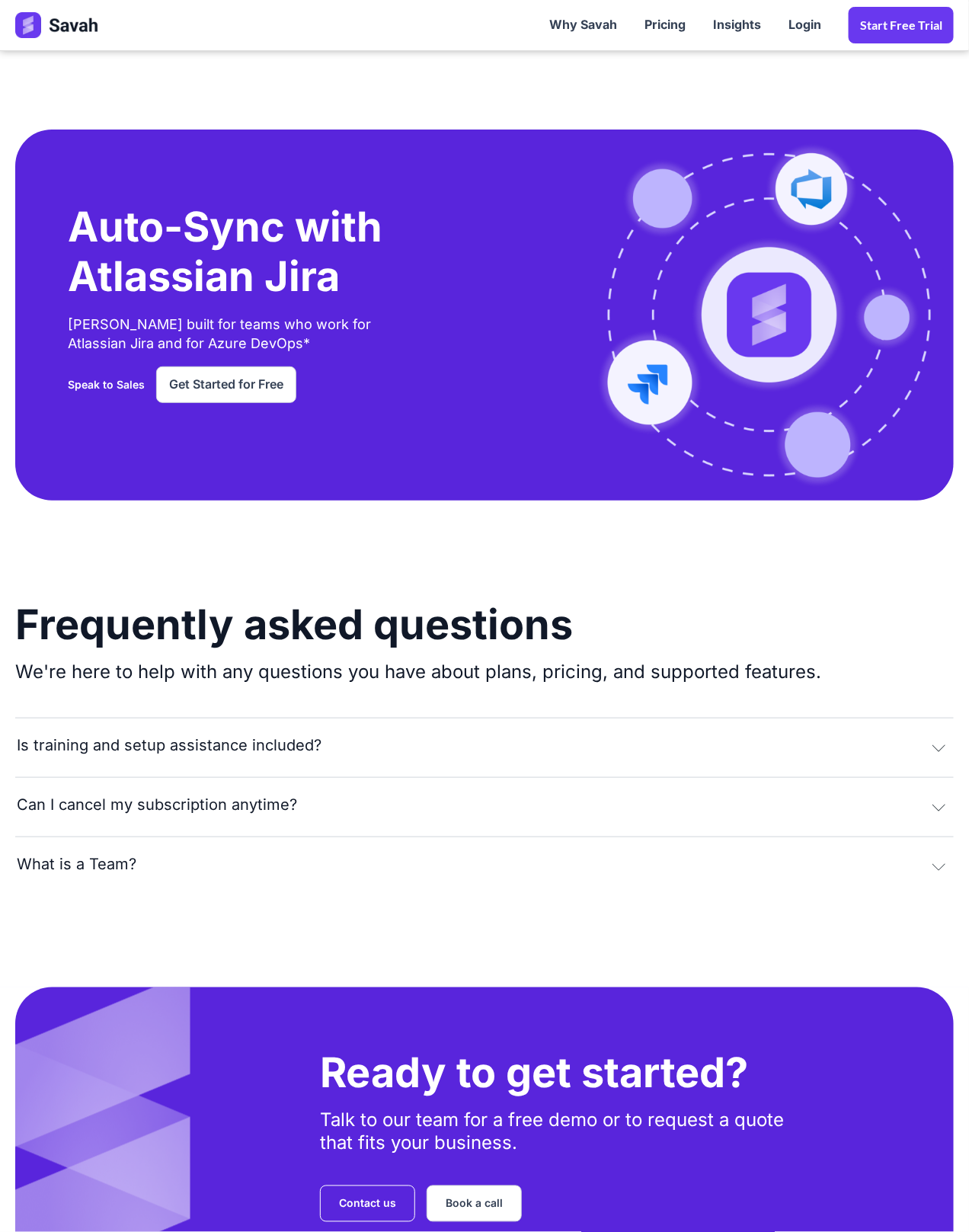
click at [188, 796] on div "Can I cancel my subscription anytime?" at bounding box center [157, 805] width 281 height 17
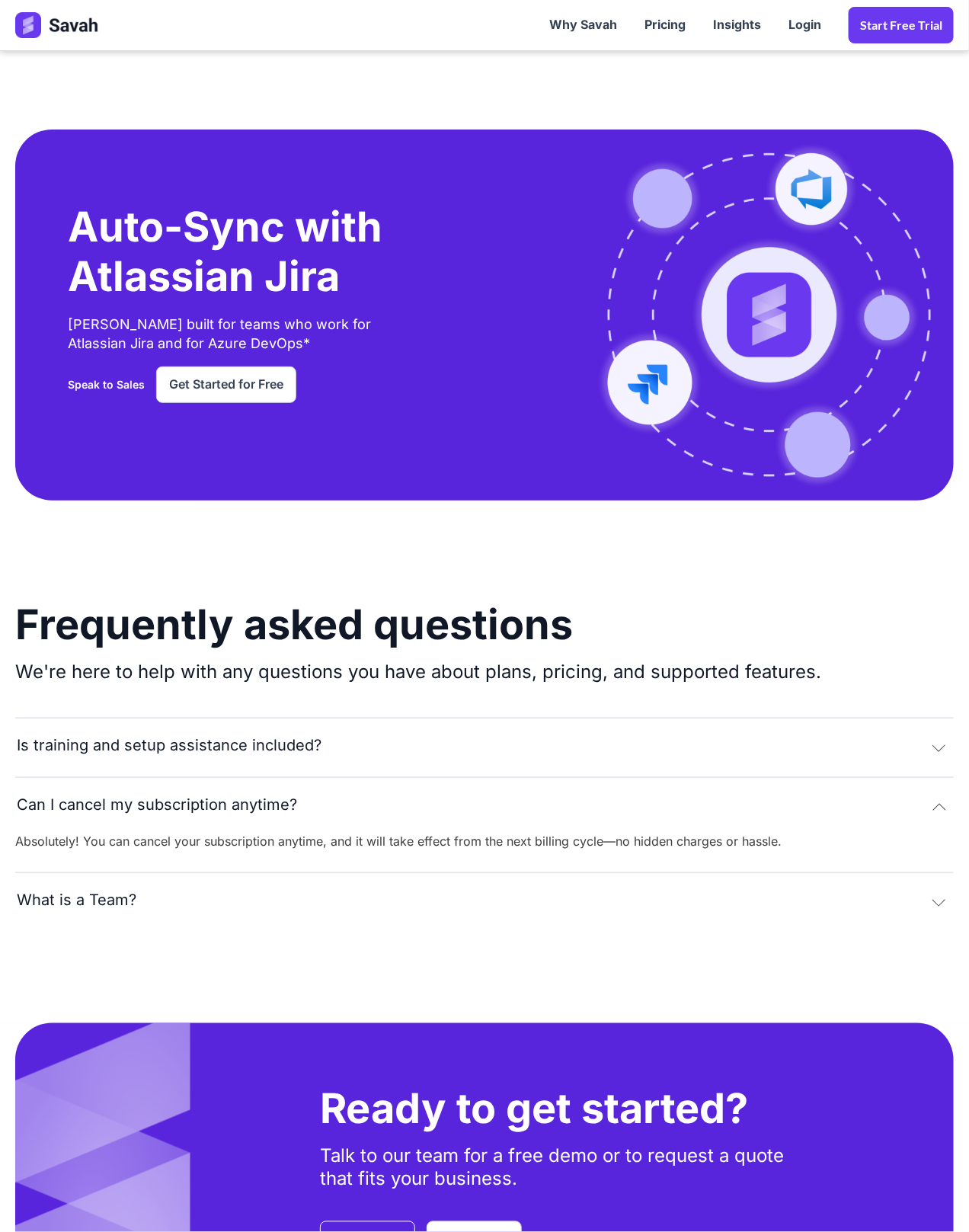
click at [154, 833] on div "Absolutely! You can cancel your subscription anytime, and it will take effect f…" at bounding box center [398, 850] width 767 height 36
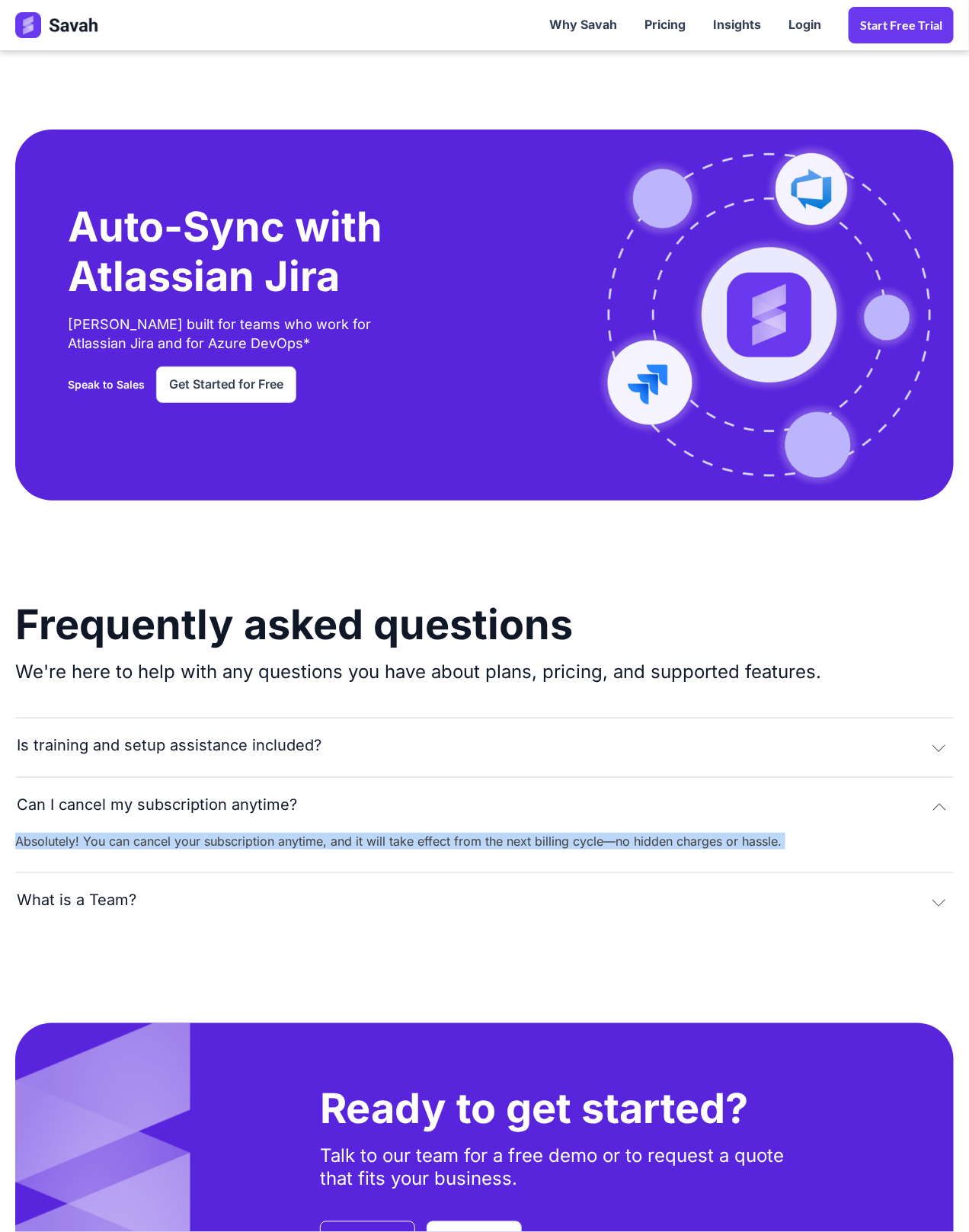
click at [154, 833] on div "Absolutely! You can cancel your subscription anytime, and it will take effect f…" at bounding box center [398, 850] width 767 height 36
copy div "Absolutely! You can cancel your subscription anytime, and it will take effect f…"
click at [161, 872] on button "What is a Team?" at bounding box center [484, 900] width 938 height 56
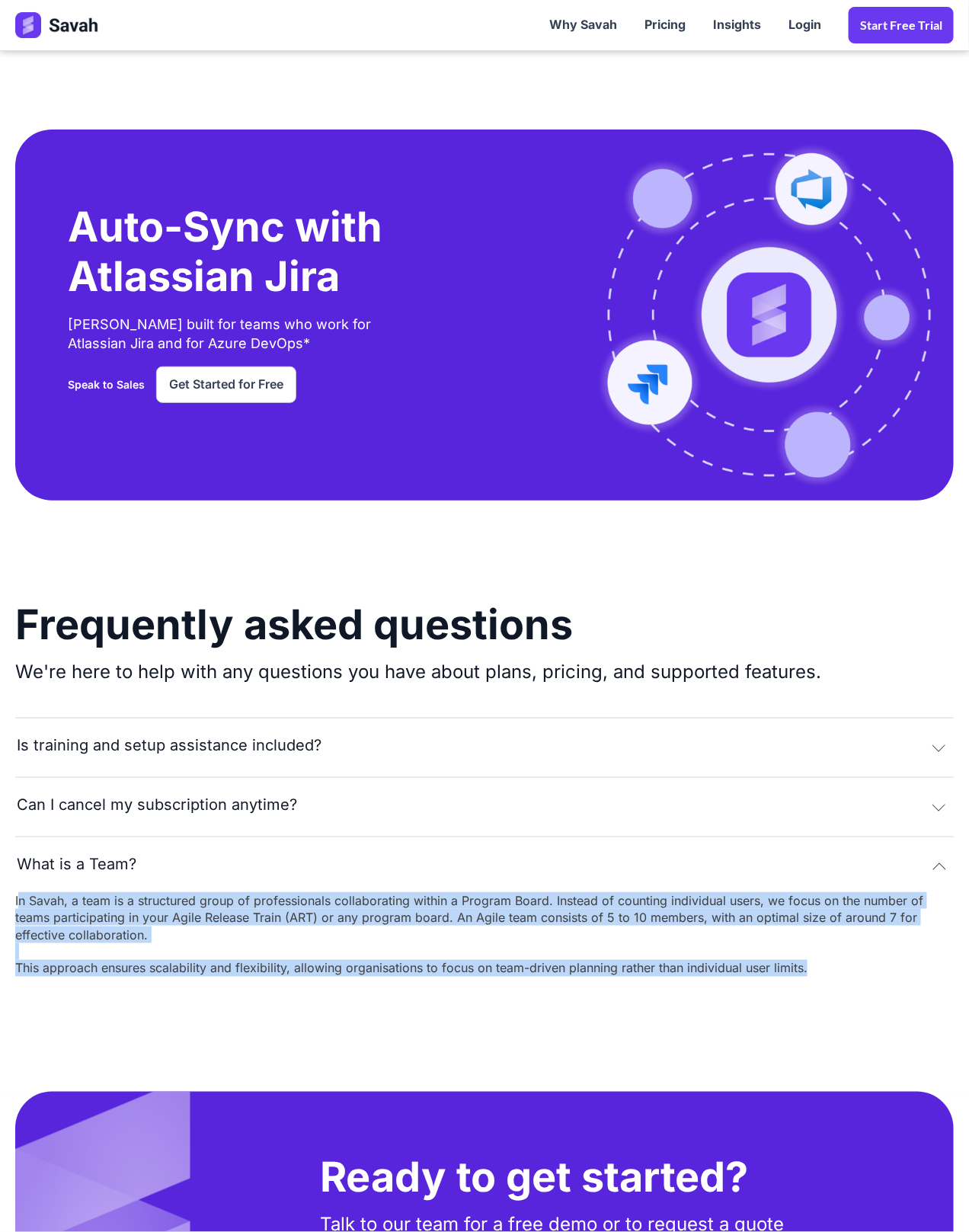
drag, startPoint x: 17, startPoint y: 856, endPoint x: 836, endPoint y: 929, distance: 822.2
click at [836, 929] on div "In Savah, a team is a structured group of professionals collaborating within a …" at bounding box center [484, 944] width 938 height 105
click at [803, 921] on div "In Savah, a team is a structured group of professionals collaborating within a …" at bounding box center [484, 944] width 938 height 105
drag, startPoint x: 837, startPoint y: 921, endPoint x: 20, endPoint y: 848, distance: 820.3
click at [20, 892] on div "In Savah, a team is a structured group of professionals collaborating within a …" at bounding box center [484, 944] width 938 height 105
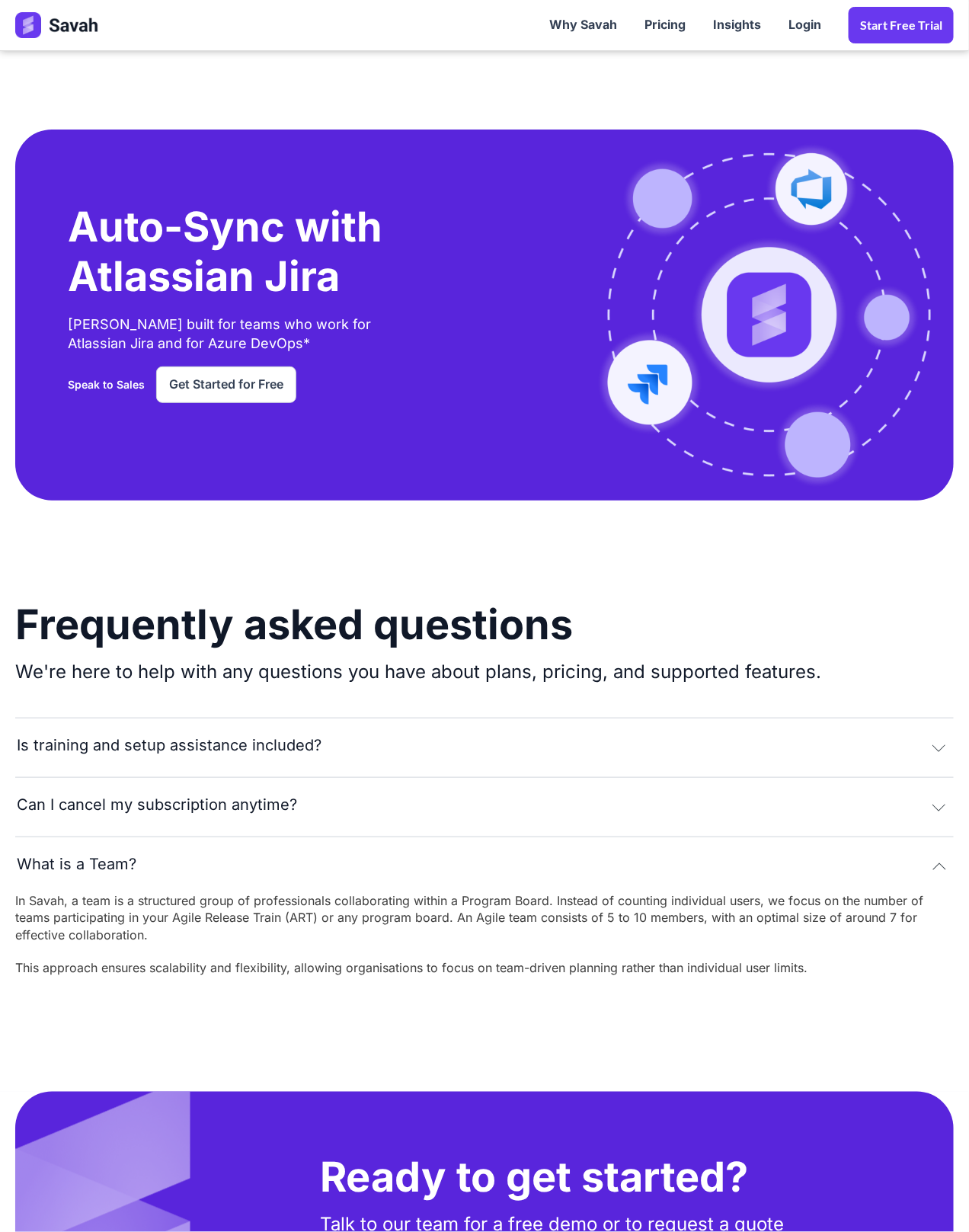
click at [176, 892] on div "In Savah, a team is a structured group of professionals collaborating within a …" at bounding box center [484, 944] width 938 height 105
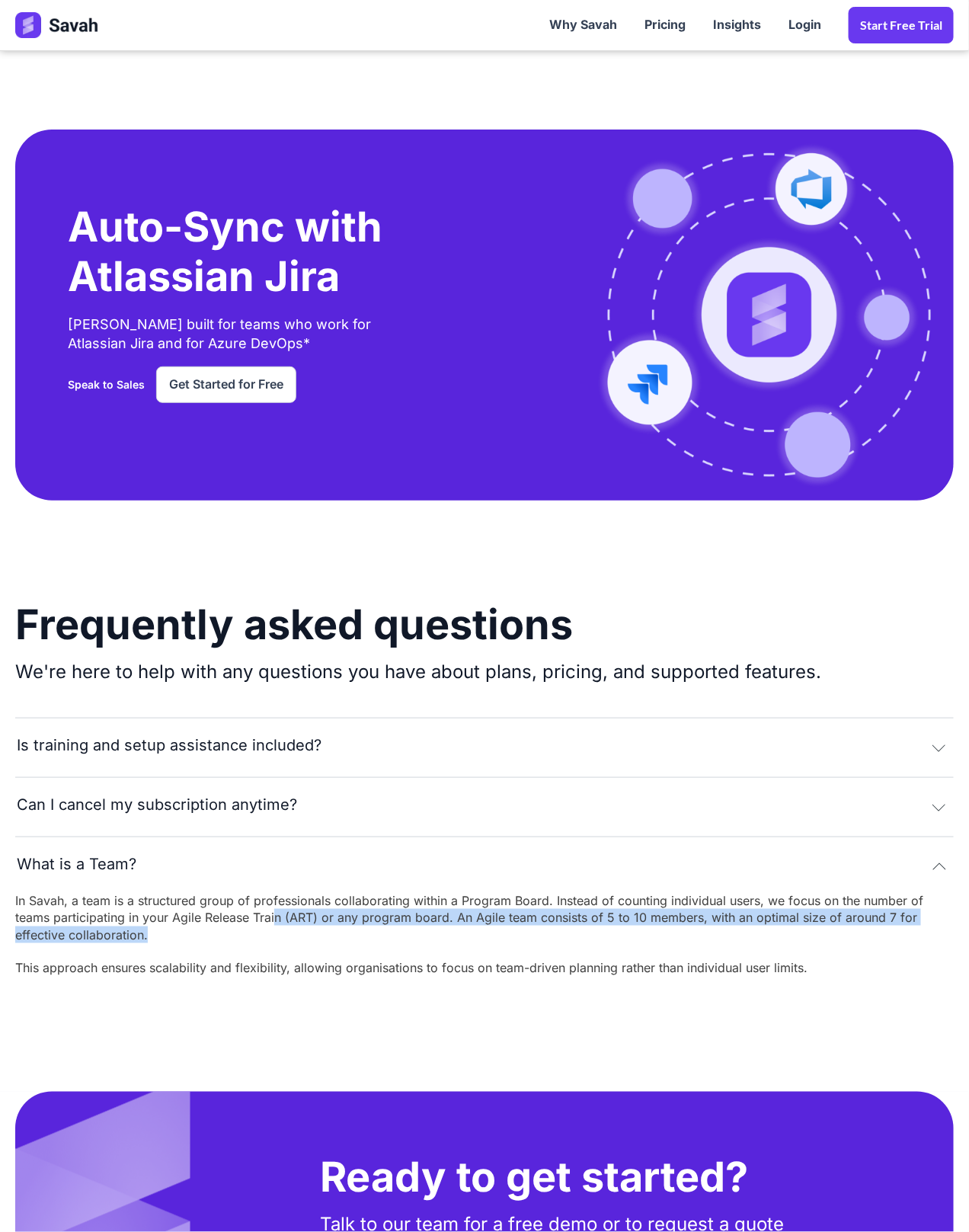
drag, startPoint x: 276, startPoint y: 876, endPoint x: 508, endPoint y: 878, distance: 232.0
click at [508, 892] on div "In Savah, a team is a structured group of professionals collaborating within a …" at bounding box center [484, 944] width 938 height 105
click at [474, 892] on div "In Savah, a team is a structured group of professionals collaborating within a …" at bounding box center [484, 944] width 938 height 105
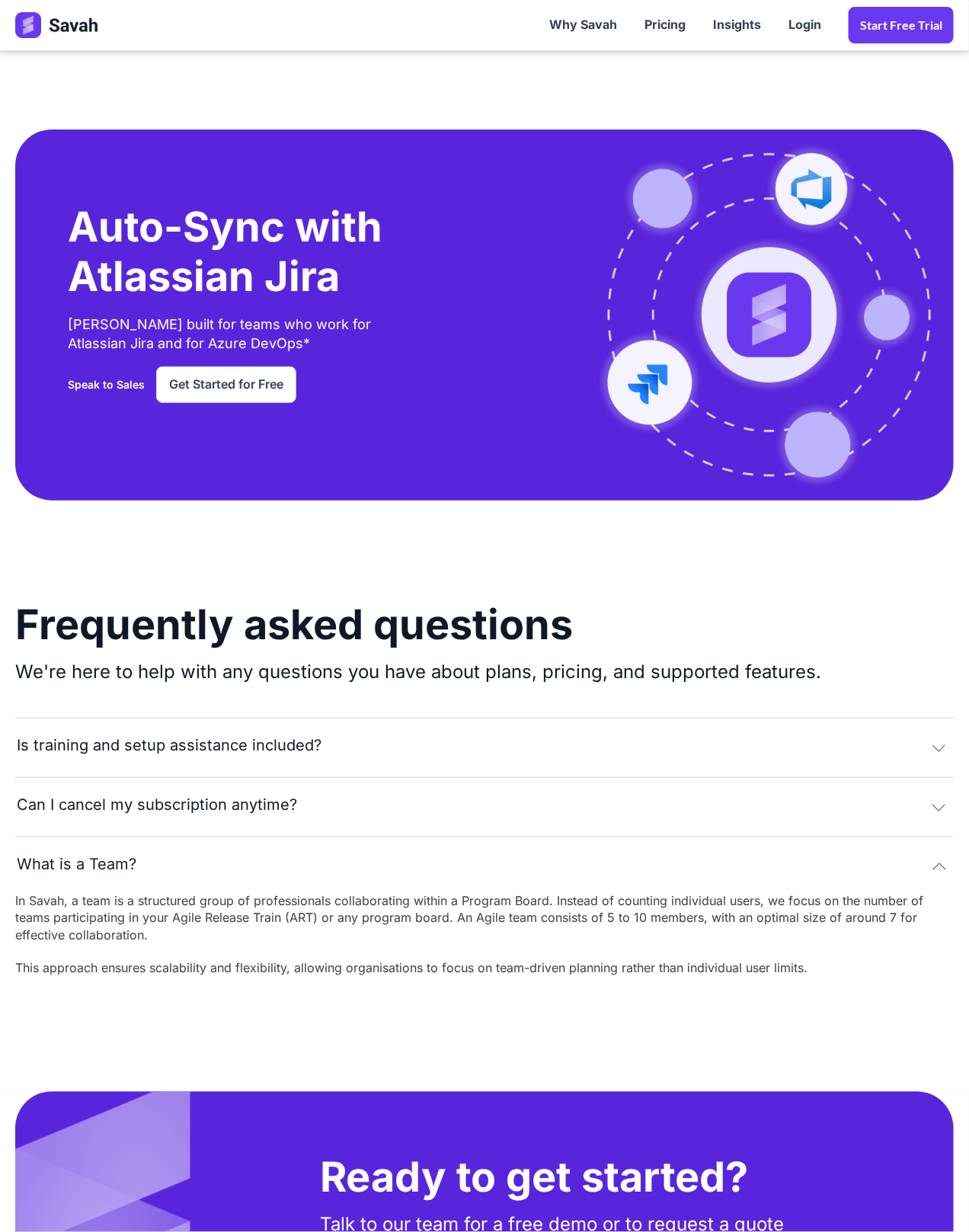
click at [474, 892] on div "In Savah, a team is a structured group of professionals collaborating within a …" at bounding box center [484, 944] width 938 height 105
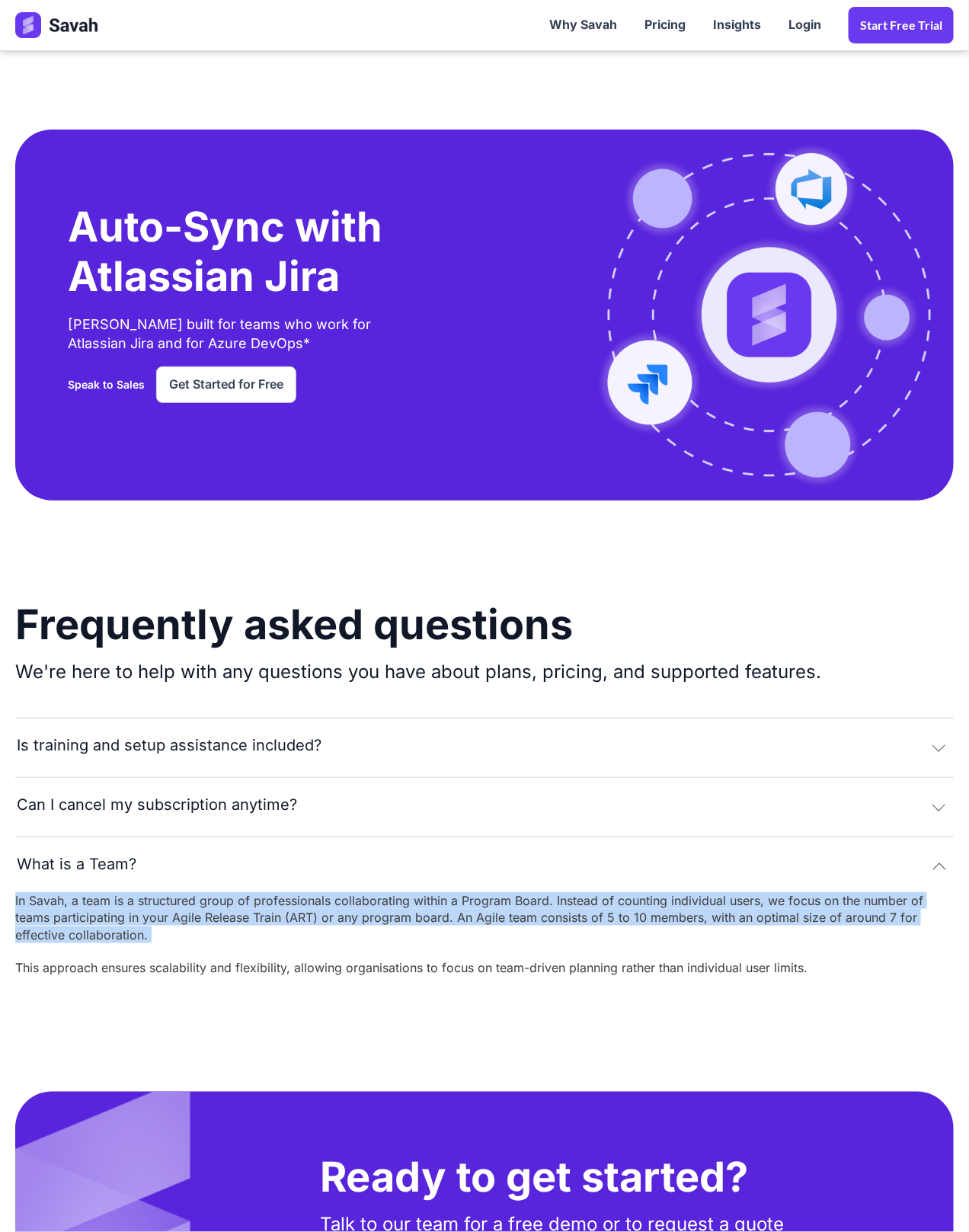
click at [474, 892] on div "In Savah, a team is a structured group of professionals collaborating within a …" at bounding box center [484, 944] width 938 height 105
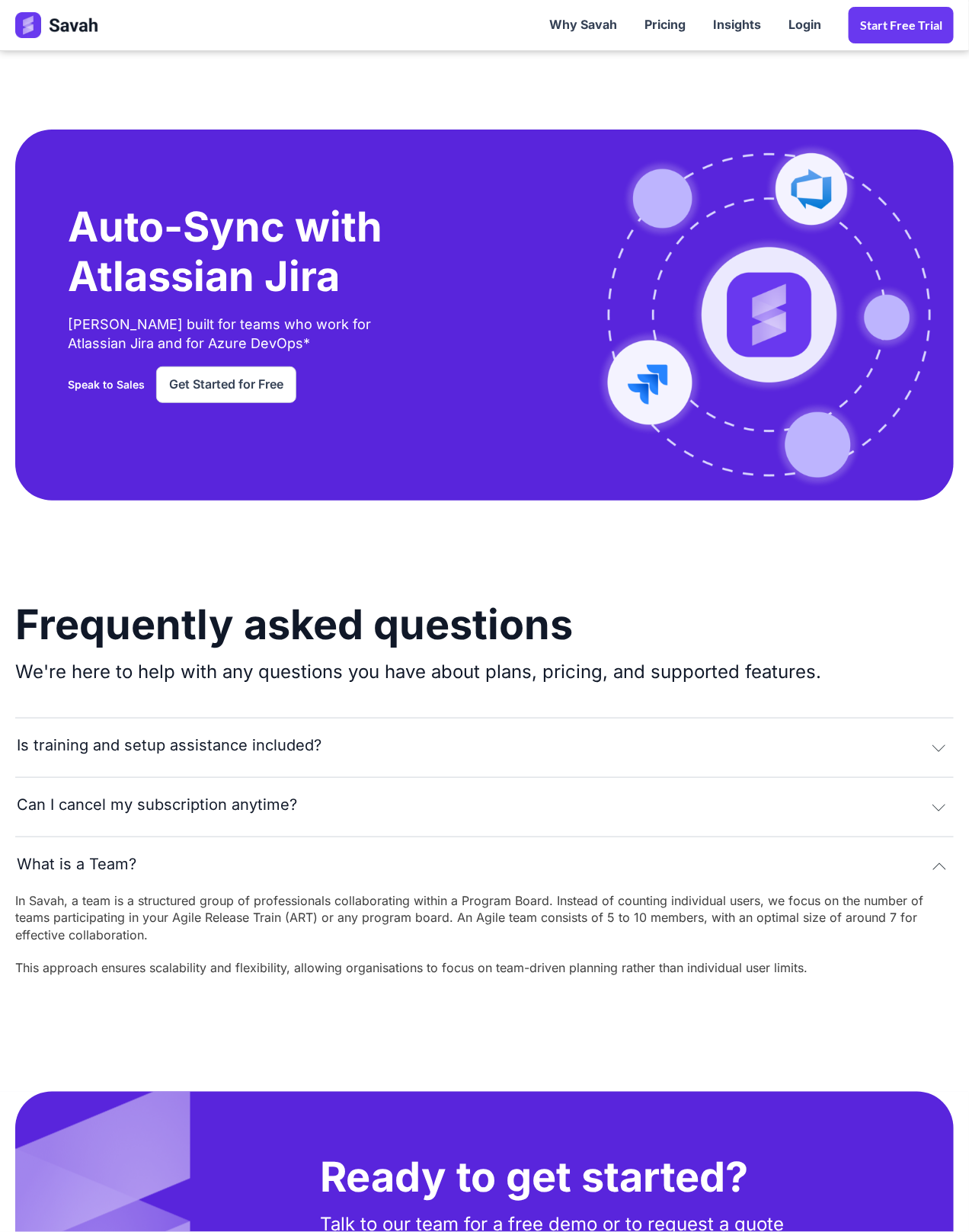
click at [275, 931] on div "In Savah, a team is a structured group of professionals collaborating within a …" at bounding box center [484, 944] width 938 height 105
drag, startPoint x: 242, startPoint y: 909, endPoint x: 326, endPoint y: 909, distance: 84.0
click at [320, 909] on div "In Savah, a team is a structured group of professionals collaborating within a …" at bounding box center [484, 944] width 938 height 105
copy div "subscription"
drag, startPoint x: 21, startPoint y: 758, endPoint x: 161, endPoint y: 760, distance: 140.0
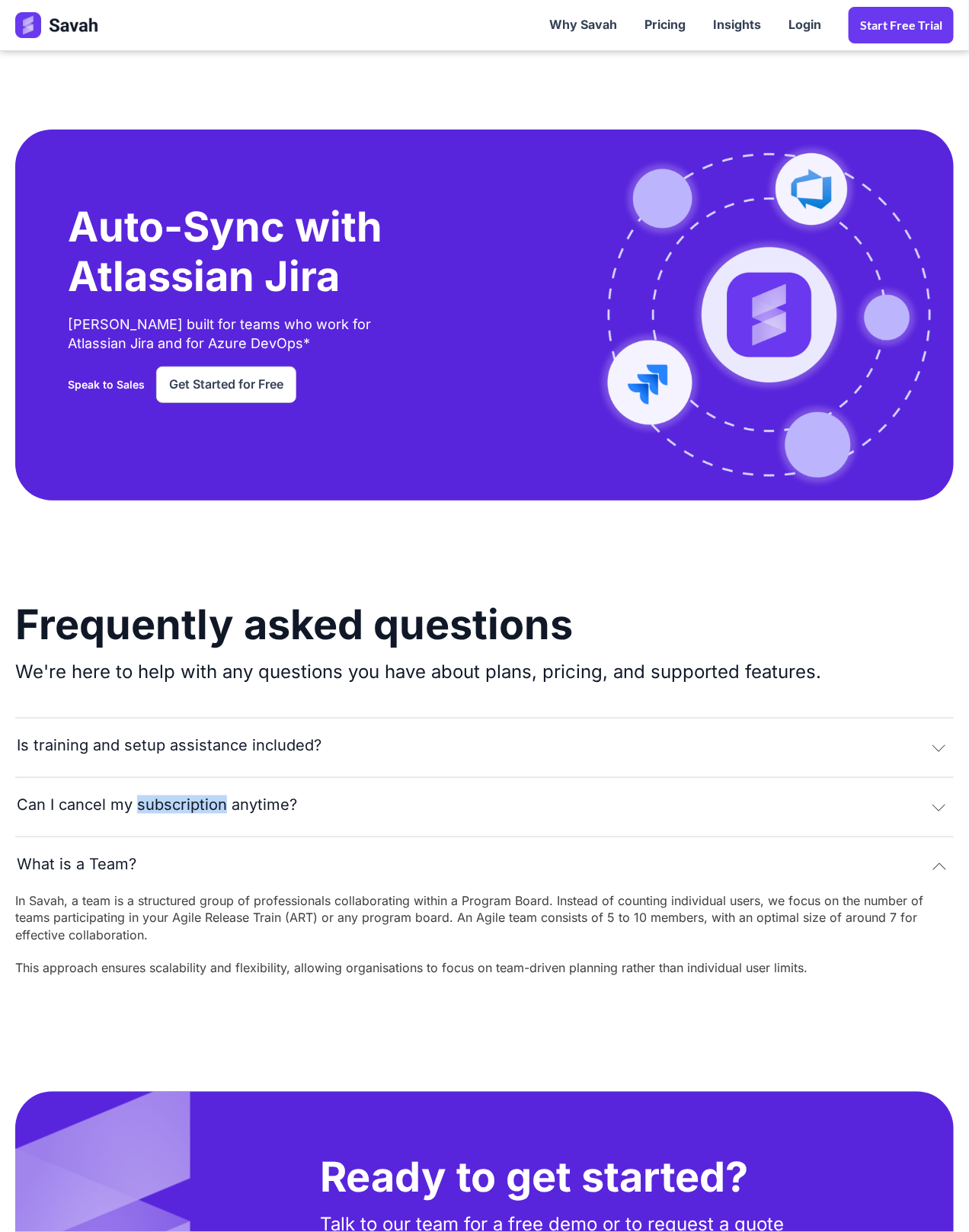
click at [161, 796] on div "Can I cancel my subscription anytime?" at bounding box center [157, 805] width 281 height 17
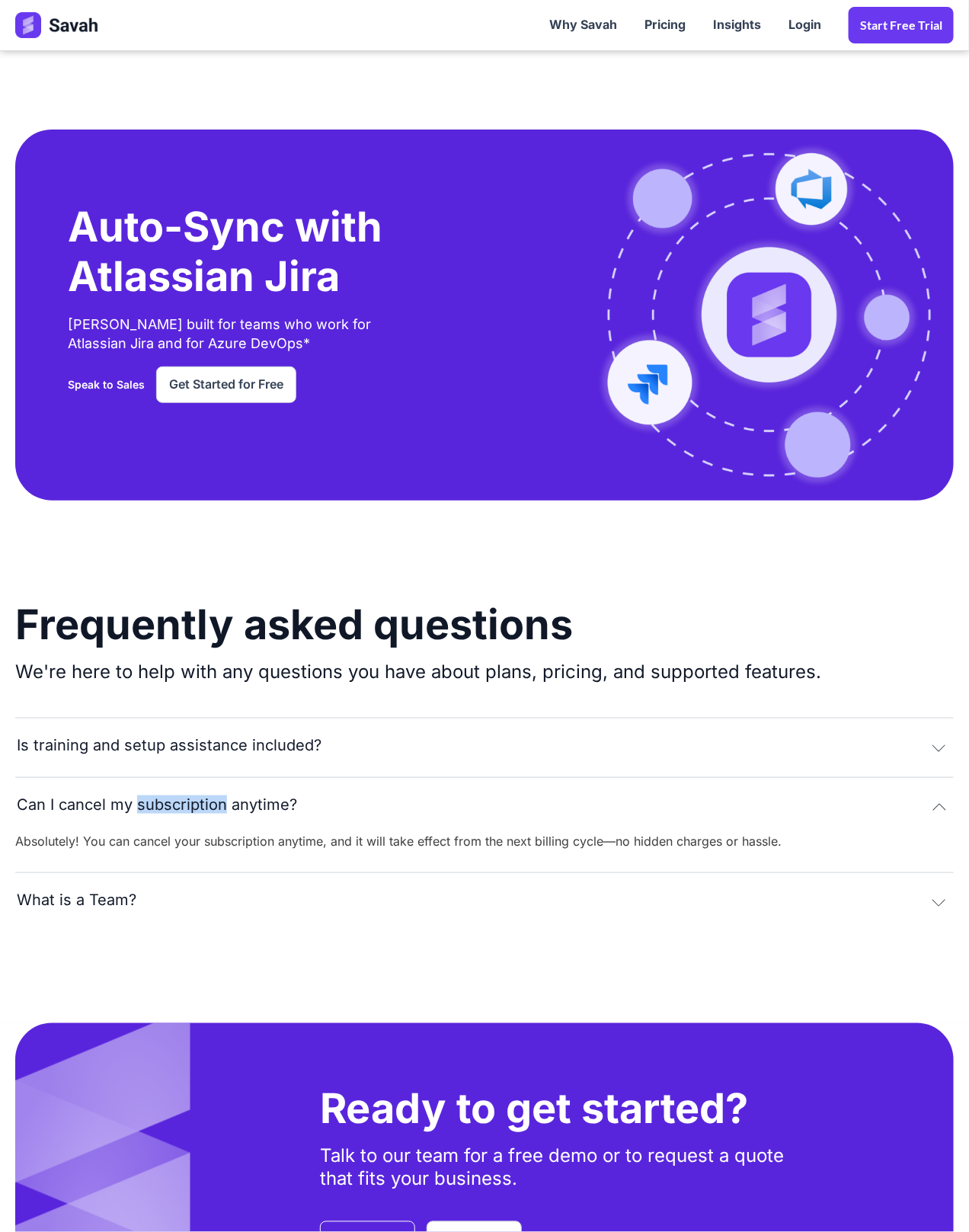
click at [161, 796] on div "Can I cancel my subscription anytime?" at bounding box center [157, 805] width 281 height 17
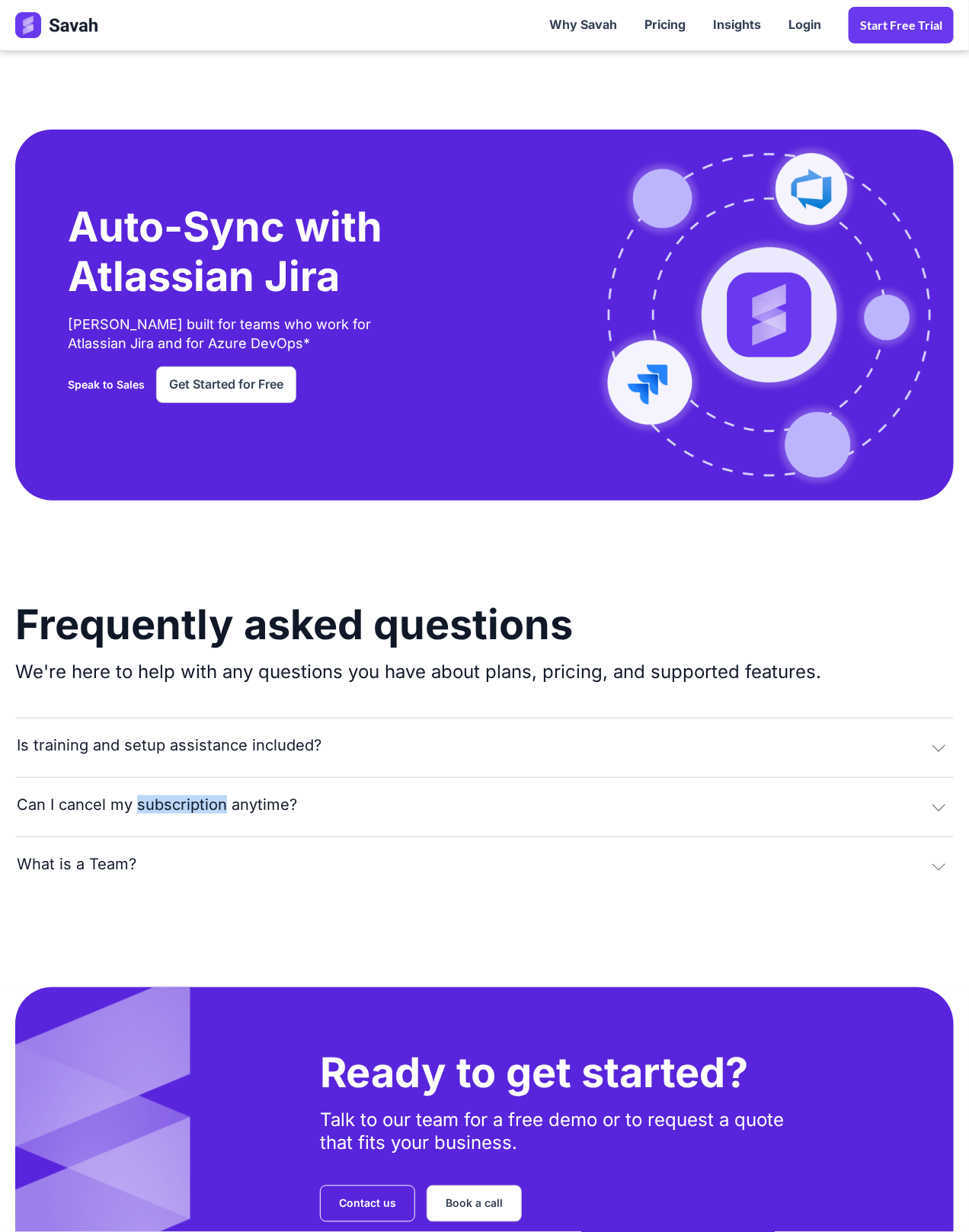
click at [160, 796] on div "Can I cancel my subscription anytime?" at bounding box center [157, 805] width 281 height 17
click at [157, 796] on div "Can I cancel my subscription anytime?" at bounding box center [157, 805] width 281 height 17
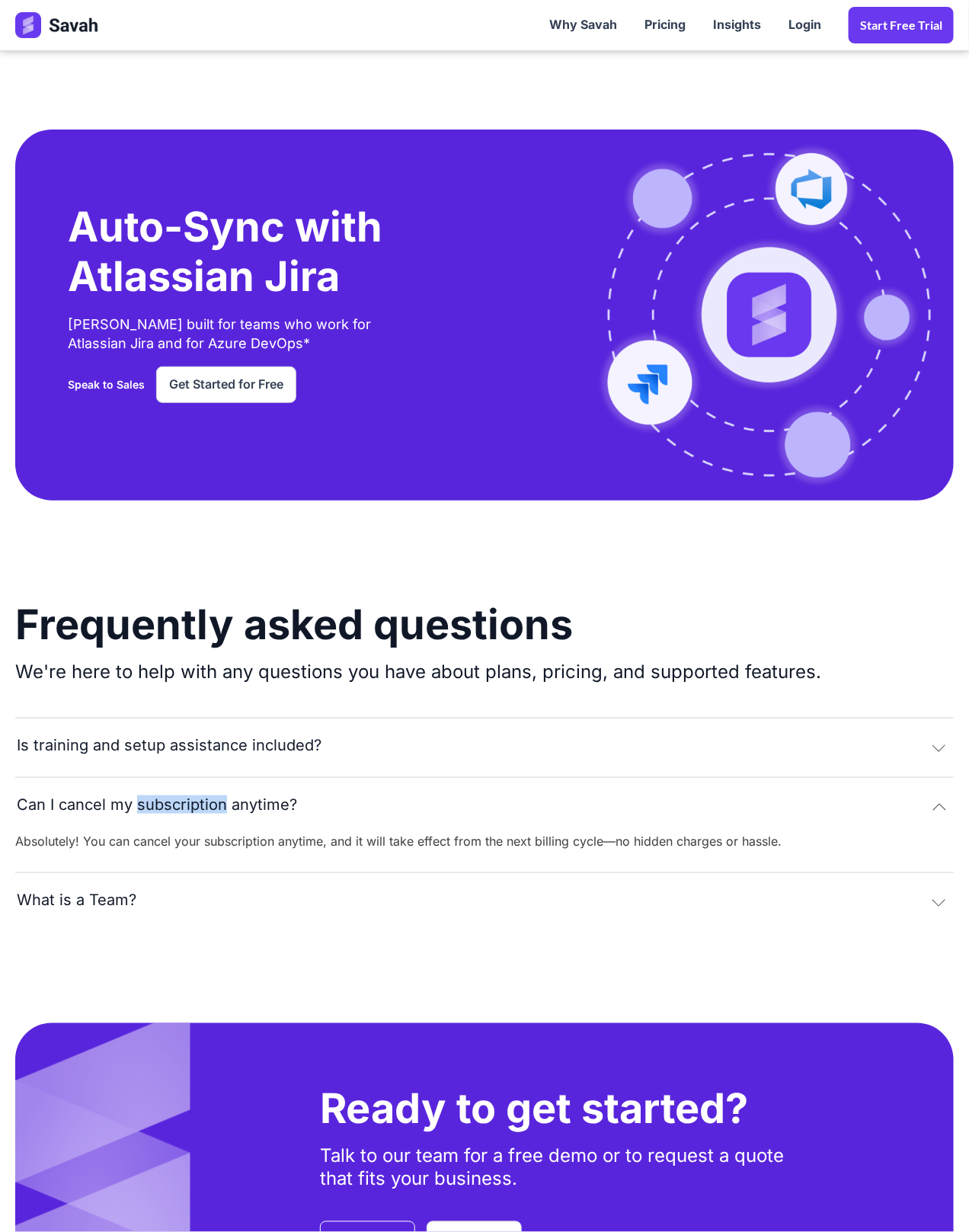
drag, startPoint x: 27, startPoint y: 752, endPoint x: 335, endPoint y: 756, distance: 308.0
click at [172, 777] on button "Can I cancel my subscription anytime?" at bounding box center [484, 805] width 938 height 56
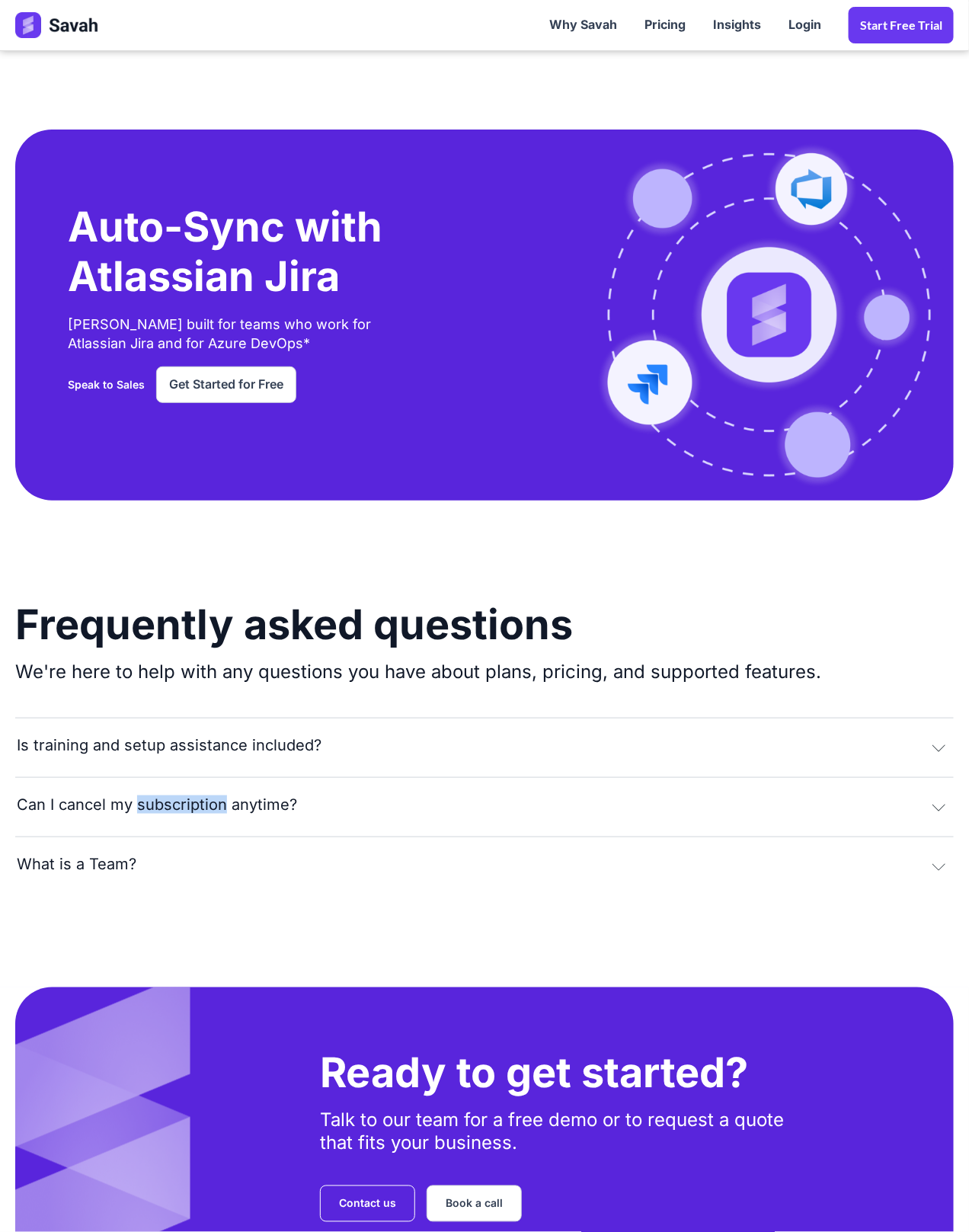
drag, startPoint x: 48, startPoint y: 697, endPoint x: 338, endPoint y: 692, distance: 290.0
click at [328, 718] on button "Is training and setup assistance included?" at bounding box center [484, 745] width 938 height 56
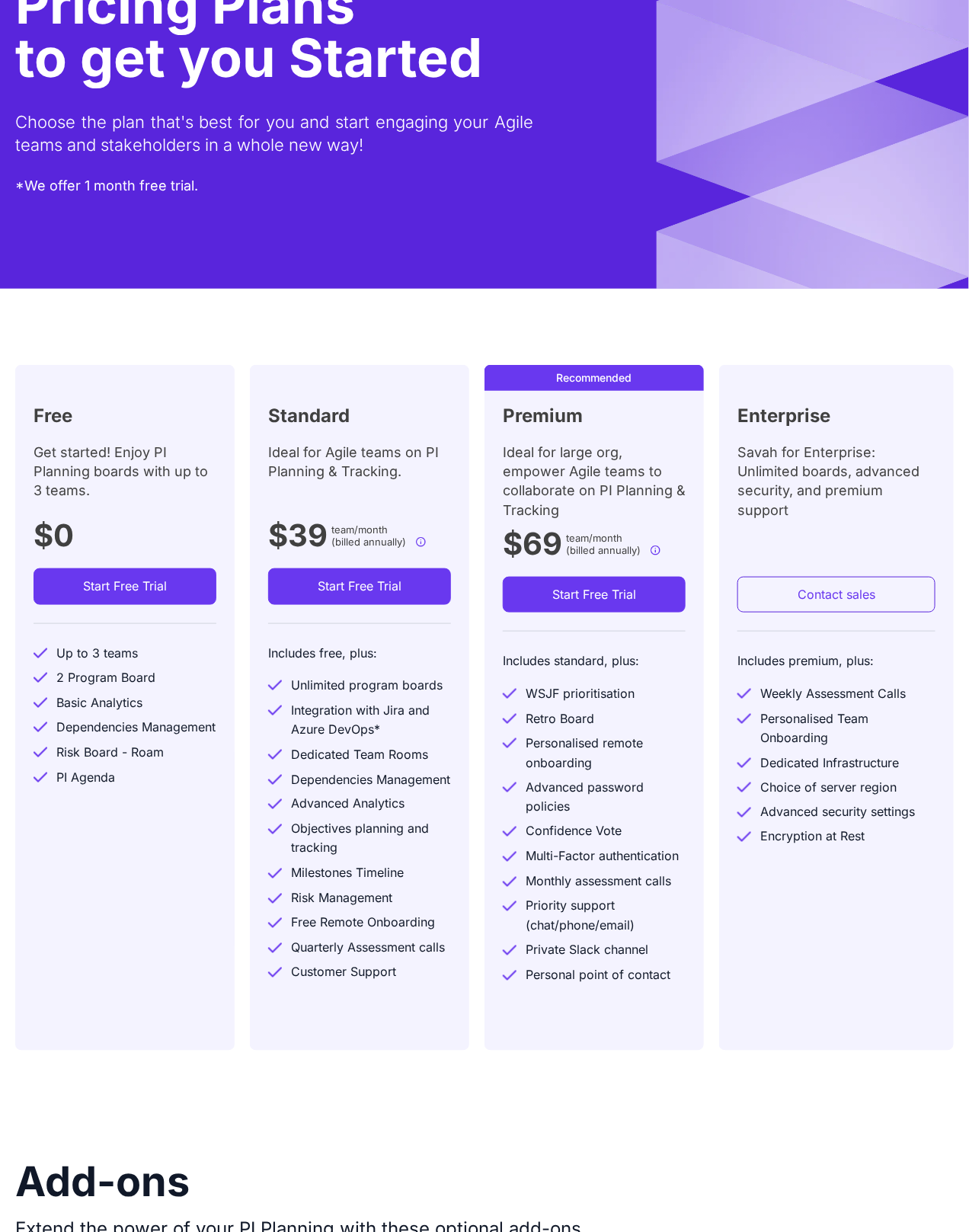
scroll to position [0, 0]
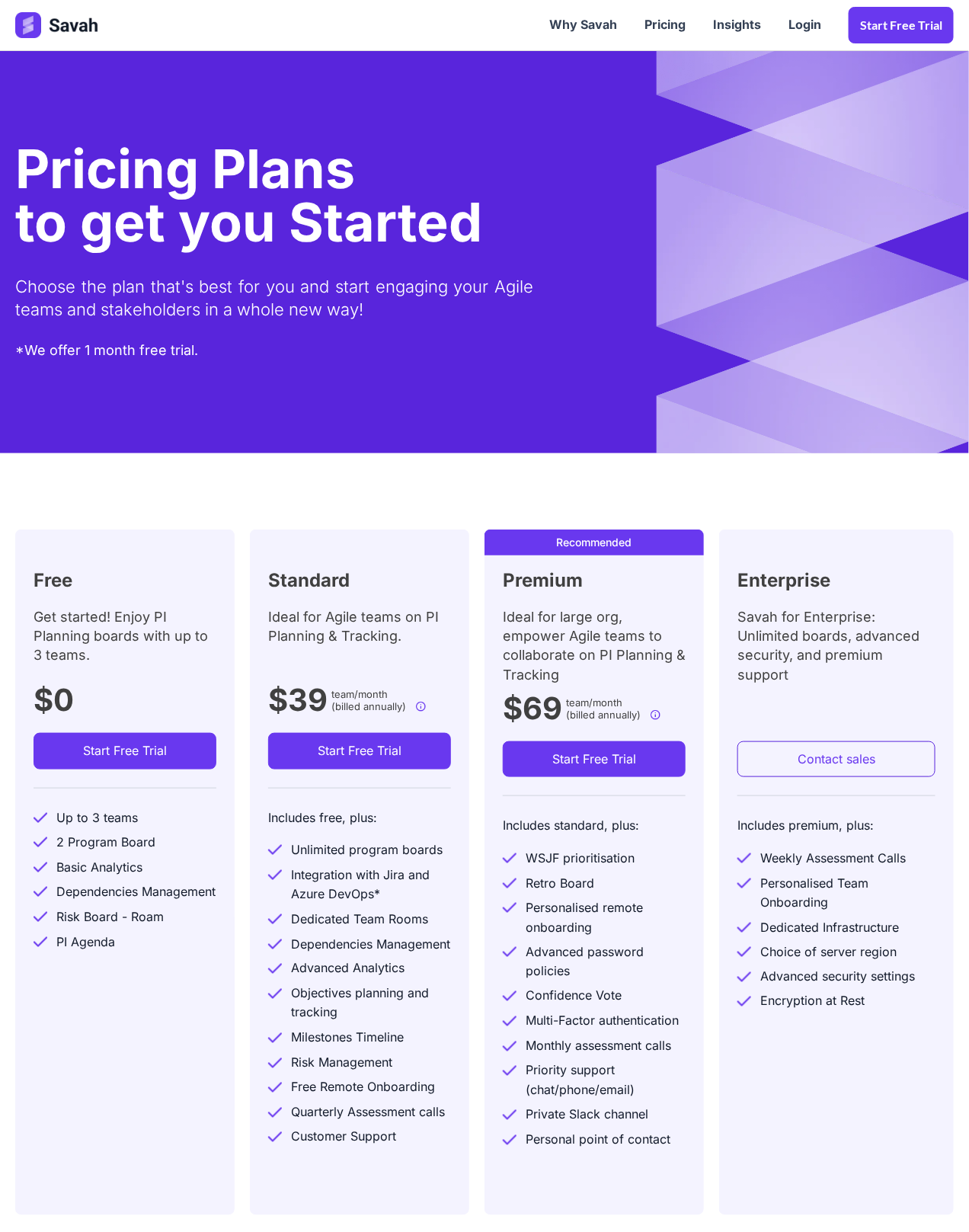
click at [733, 228] on div "Pricing Plans to get you Started Choose the plan that's best for you and start …" at bounding box center [484, 252] width 938 height 220
click at [55, 27] on img at bounding box center [58, 25] width 85 height 26
